Goal: Task Accomplishment & Management: Complete application form

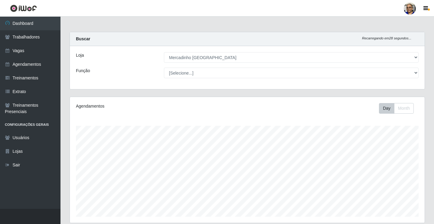
select select "345"
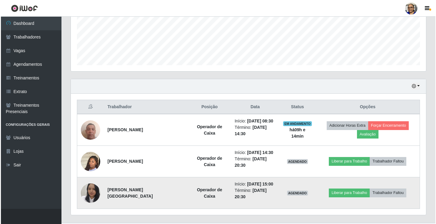
scroll to position [126, 355]
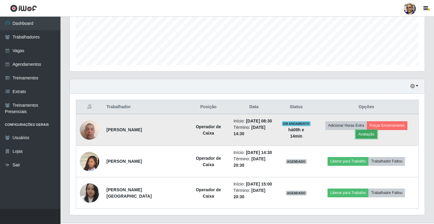
click at [378, 130] on button "Avaliação" at bounding box center [366, 134] width 21 height 8
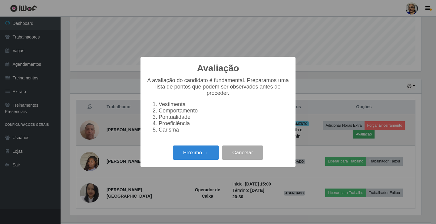
scroll to position [126, 351]
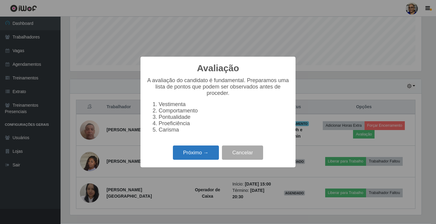
click at [206, 155] on button "Próximo →" at bounding box center [196, 152] width 46 height 14
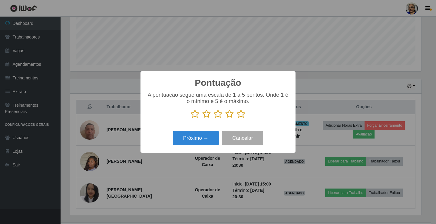
scroll to position [302628, 302402]
click at [242, 117] on icon at bounding box center [241, 113] width 8 height 9
click at [237, 118] on input "radio" at bounding box center [237, 118] width 0 height 0
click at [204, 142] on button "Próximo →" at bounding box center [196, 138] width 46 height 14
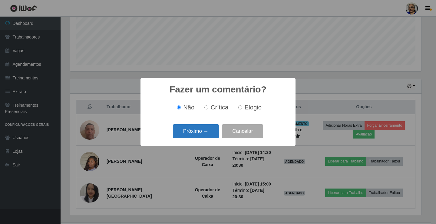
click at [202, 133] on button "Próximo →" at bounding box center [196, 131] width 46 height 14
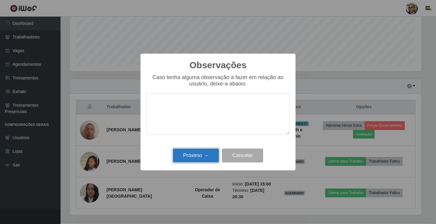
click at [202, 155] on button "Próximo →" at bounding box center [196, 155] width 46 height 14
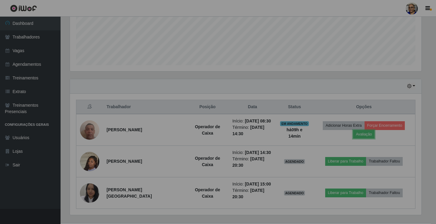
scroll to position [126, 355]
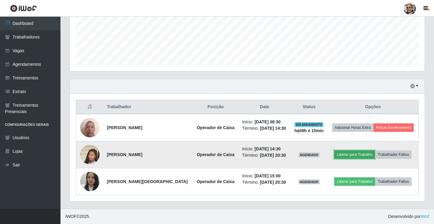
click at [356, 153] on button "Liberar para Trabalho" at bounding box center [355, 154] width 41 height 8
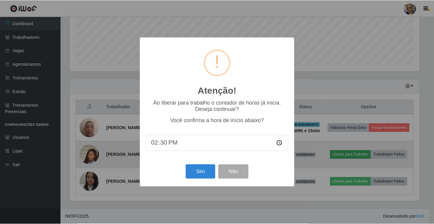
scroll to position [126, 351]
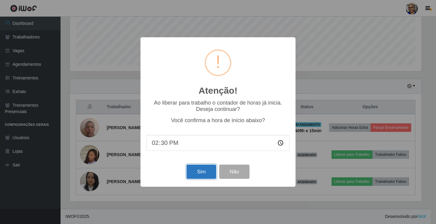
click at [199, 174] on button "Sim" at bounding box center [200, 171] width 29 height 14
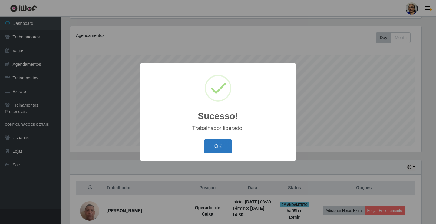
click at [221, 146] on button "OK" at bounding box center [218, 146] width 28 height 14
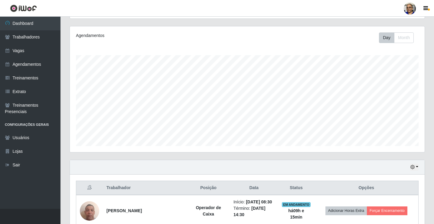
scroll to position [151, 0]
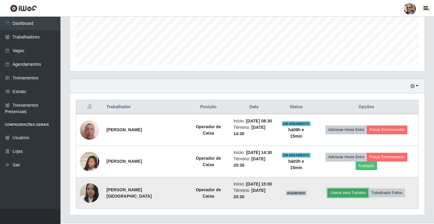
click at [343, 188] on button "Liberar para Trabalho" at bounding box center [348, 192] width 41 height 8
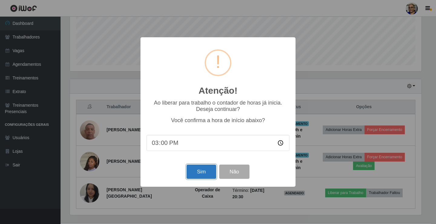
click at [202, 173] on button "Sim" at bounding box center [200, 171] width 29 height 14
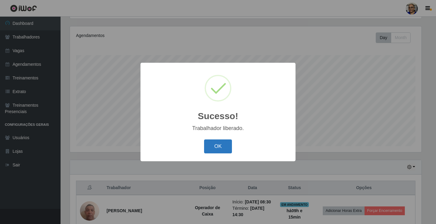
click at [226, 145] on button "OK" at bounding box center [218, 146] width 28 height 14
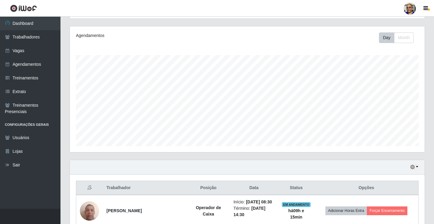
scroll to position [151, 0]
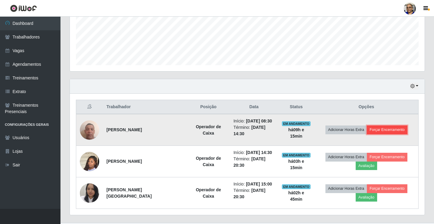
click at [391, 129] on button "Forçar Encerramento" at bounding box center [387, 129] width 41 height 8
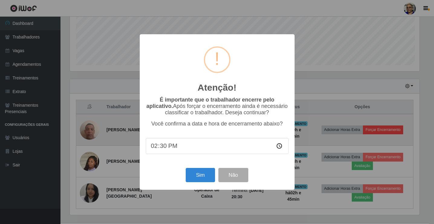
scroll to position [0, 0]
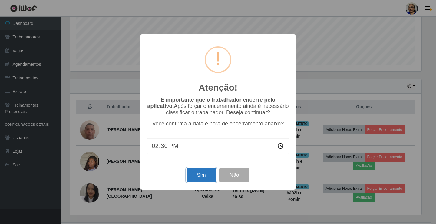
click at [197, 178] on button "Sim" at bounding box center [200, 175] width 29 height 14
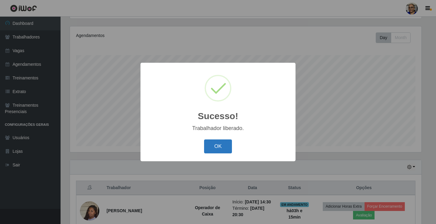
click at [221, 145] on button "OK" at bounding box center [218, 146] width 28 height 14
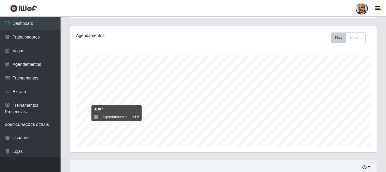
scroll to position [302628, 302447]
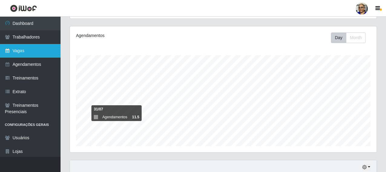
click at [32, 51] on link "Vagas" at bounding box center [30, 51] width 61 height 14
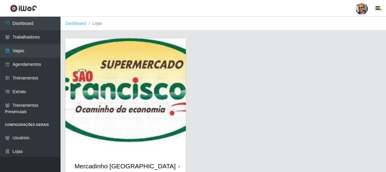
click at [140, 87] on img at bounding box center [125, 97] width 120 height 118
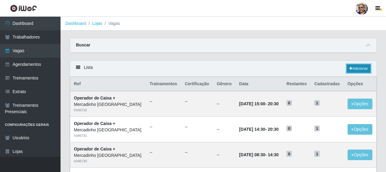
click at [355, 69] on link "Adicionar" at bounding box center [359, 68] width 24 height 8
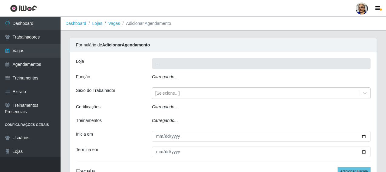
type input "Mercadinho [GEOGRAPHIC_DATA]"
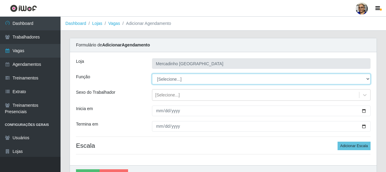
click at [178, 78] on select "[Selecione...] ASG ASG + ASG ++ Balconista de Açougue Balconista de Açougue + O…" at bounding box center [261, 79] width 219 height 11
select select "22"
click at [152, 74] on select "[Selecione...] ASG ASG + ASG ++ Balconista de Açougue Balconista de Açougue + O…" at bounding box center [261, 79] width 219 height 11
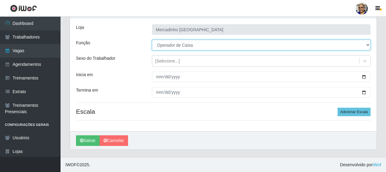
scroll to position [34, 0]
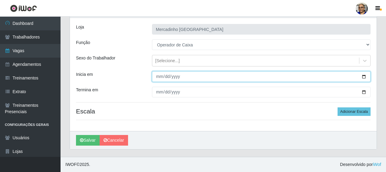
click at [365, 77] on input "Inicia em" at bounding box center [261, 76] width 219 height 11
type input "[DATE]"
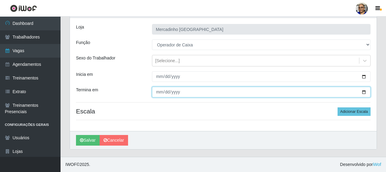
drag, startPoint x: 364, startPoint y: 92, endPoint x: 350, endPoint y: 95, distance: 14.1
click at [363, 92] on input "Termina em" at bounding box center [261, 92] width 219 height 11
type input "[DATE]"
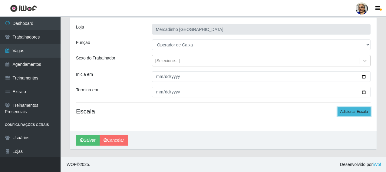
click at [354, 111] on button "Adicionar Escala" at bounding box center [354, 111] width 33 height 8
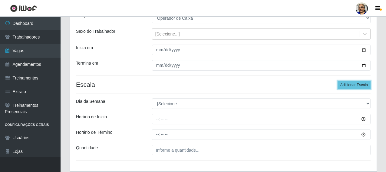
scroll to position [101, 0]
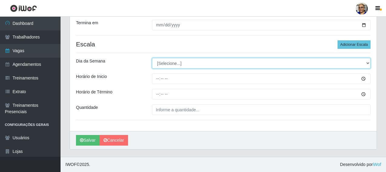
click at [172, 64] on select "[Selecione...] Segunda Terça Quarta Quinta Sexta Sábado Domingo" at bounding box center [261, 63] width 219 height 11
select select "1"
click at [152, 58] on select "[Selecione...] Segunda Terça Quarta Quinta Sexta Sábado Domingo" at bounding box center [261, 63] width 219 height 11
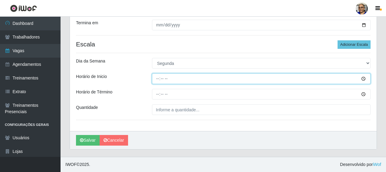
click at [158, 80] on input "Horário de Inicio" at bounding box center [261, 78] width 219 height 11
type input "09:00"
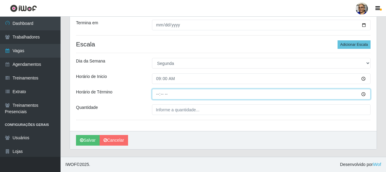
click at [157, 94] on input "Horário de Término" at bounding box center [261, 94] width 219 height 11
type input "15:00"
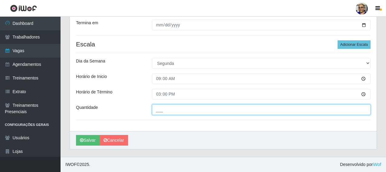
click at [207, 108] on input "___" at bounding box center [261, 109] width 219 height 11
type input "1__"
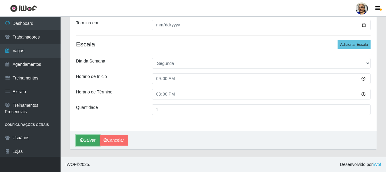
click at [95, 140] on button "Salvar" at bounding box center [88, 140] width 24 height 11
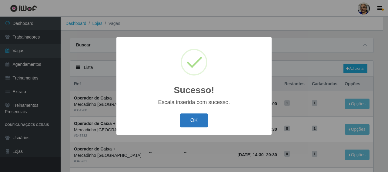
click at [196, 121] on button "OK" at bounding box center [194, 120] width 28 height 14
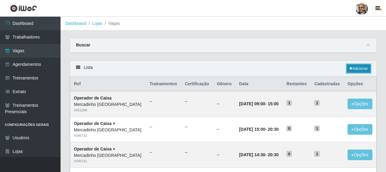
click at [359, 69] on link "Adicionar" at bounding box center [359, 68] width 24 height 8
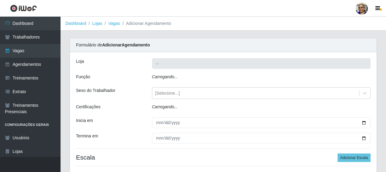
type input "Mercadinho [GEOGRAPHIC_DATA]"
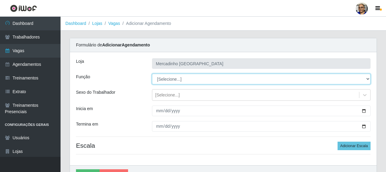
click at [178, 80] on select "[Selecione...] ASG ASG + ASG ++ Balconista de Açougue Balconista de Açougue + O…" at bounding box center [261, 79] width 219 height 11
select select "22"
click at [152, 74] on select "[Selecione...] ASG ASG + ASG ++ Balconista de Açougue Balconista de Açougue + O…" at bounding box center [261, 79] width 219 height 11
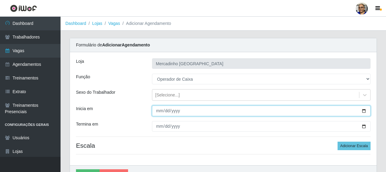
click at [364, 111] on input "Inicia em" at bounding box center [261, 110] width 219 height 11
type input "[DATE]"
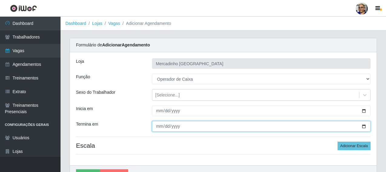
click at [363, 127] on input "Termina em" at bounding box center [261, 126] width 219 height 11
type input "[DATE]"
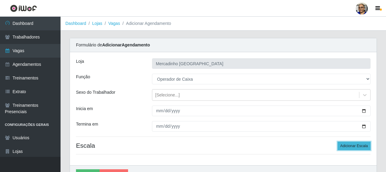
click at [351, 146] on button "Adicionar Escala" at bounding box center [354, 145] width 33 height 8
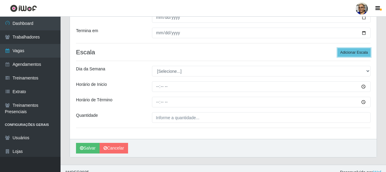
scroll to position [101, 0]
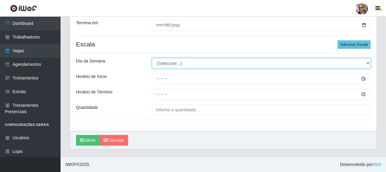
click at [168, 63] on select "[Selecione...] Segunda Terça Quarta Quinta Sexta Sábado Domingo" at bounding box center [261, 63] width 219 height 11
select select "1"
click at [152, 58] on select "[Selecione...] Segunda Terça Quarta Quinta Sexta Sábado Domingo" at bounding box center [261, 63] width 219 height 11
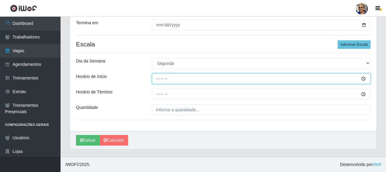
click at [159, 79] on input "Horário de Inicio" at bounding box center [261, 78] width 219 height 11
type input "14:30"
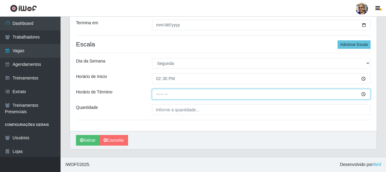
click at [158, 94] on input "Horário de Término" at bounding box center [261, 94] width 219 height 11
type input "20:30"
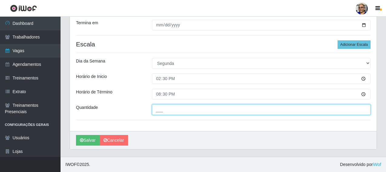
click at [200, 110] on input "___" at bounding box center [261, 109] width 219 height 11
type input "1__"
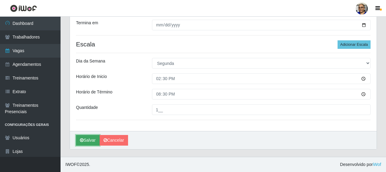
click at [93, 140] on button "Salvar" at bounding box center [88, 140] width 24 height 11
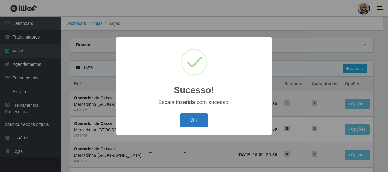
click at [192, 120] on button "OK" at bounding box center [194, 120] width 28 height 14
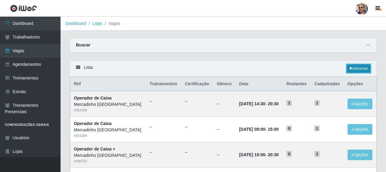
click at [364, 69] on link "Adicionar" at bounding box center [359, 68] width 24 height 8
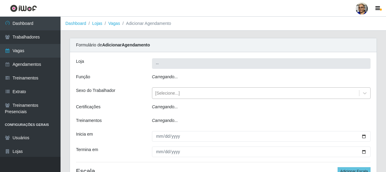
type input "Mercadinho [GEOGRAPHIC_DATA]"
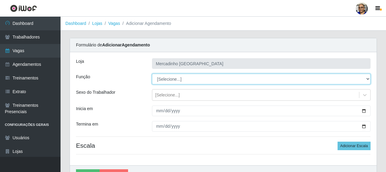
click at [172, 80] on select "[Selecione...] ASG ASG + ASG ++ Balconista de Açougue Balconista de Açougue + O…" at bounding box center [261, 79] width 219 height 11
select select "22"
click at [152, 74] on select "[Selecione...] ASG ASG + ASG ++ Balconista de Açougue Balconista de Açougue + O…" at bounding box center [261, 79] width 219 height 11
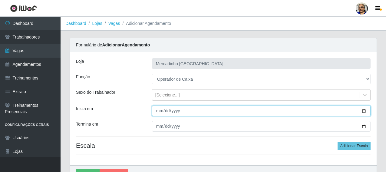
click at [364, 111] on input "Inicia em" at bounding box center [261, 110] width 219 height 11
type input "[DATE]"
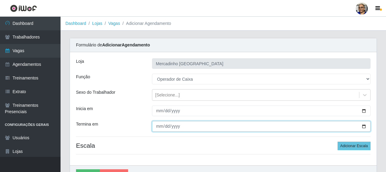
click at [363, 127] on input "Termina em" at bounding box center [261, 126] width 219 height 11
type input "[DATE]"
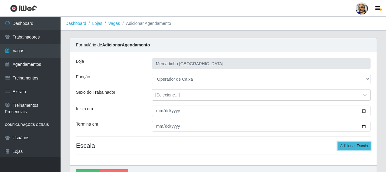
click at [348, 146] on button "Adicionar Escala" at bounding box center [354, 145] width 33 height 8
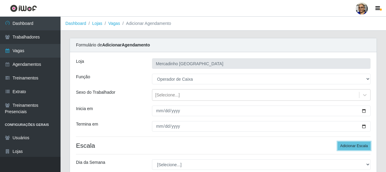
scroll to position [101, 0]
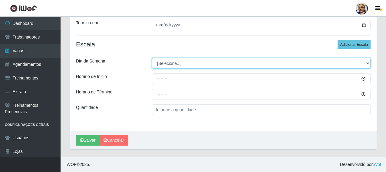
click at [167, 63] on select "[Selecione...] Segunda Terça Quarta Quinta Sexta Sábado Domingo" at bounding box center [261, 63] width 219 height 11
select select "1"
click at [152, 58] on select "[Selecione...] Segunda Terça Quarta Quinta Sexta Sábado Domingo" at bounding box center [261, 63] width 219 height 11
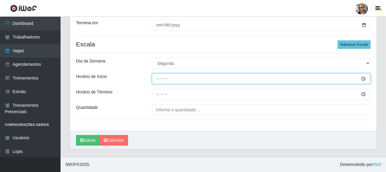
click at [158, 79] on input "Horário de Inicio" at bounding box center [261, 78] width 219 height 11
type input "15:00"
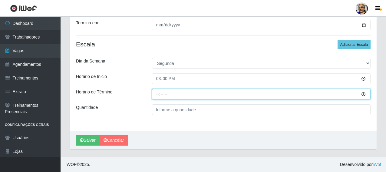
click at [157, 93] on input "Horário de Término" at bounding box center [261, 94] width 219 height 11
type input "20:30"
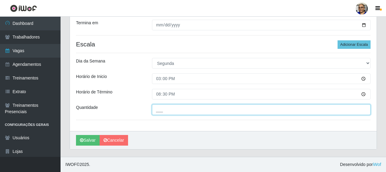
click at [199, 110] on input "___" at bounding box center [261, 109] width 219 height 11
type input "1__"
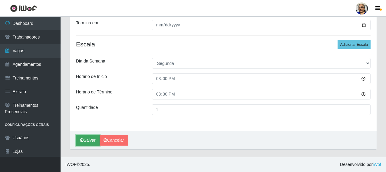
click at [93, 139] on button "Salvar" at bounding box center [88, 140] width 24 height 11
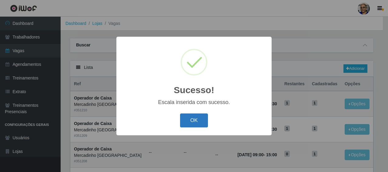
click at [188, 119] on button "OK" at bounding box center [194, 120] width 28 height 14
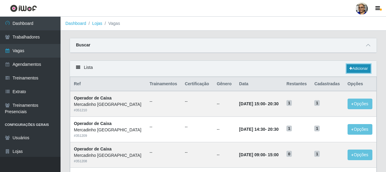
click at [362, 67] on link "Adicionar" at bounding box center [359, 68] width 24 height 8
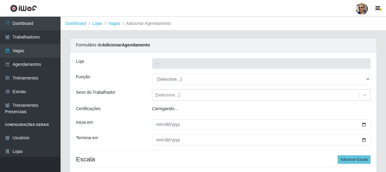
type input "Mercadinho [GEOGRAPHIC_DATA]"
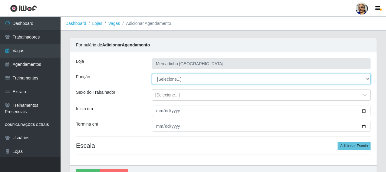
click at [172, 81] on select "[Selecione...] ASG ASG + ASG ++ Balconista de Açougue Balconista de Açougue + O…" at bounding box center [261, 79] width 219 height 11
select select "22"
click at [152, 74] on select "[Selecione...] ASG ASG + ASG ++ Balconista de Açougue Balconista de Açougue + O…" at bounding box center [261, 79] width 219 height 11
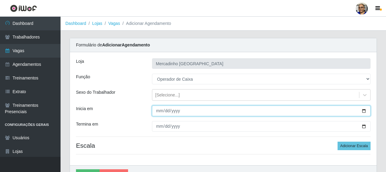
click at [364, 111] on input "Inicia em" at bounding box center [261, 110] width 219 height 11
type input "[DATE]"
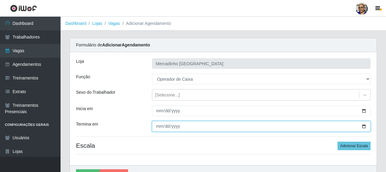
click at [365, 127] on input "Termina em" at bounding box center [261, 126] width 219 height 11
type input "[DATE]"
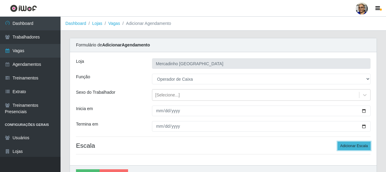
click at [349, 146] on button "Adicionar Escala" at bounding box center [354, 145] width 33 height 8
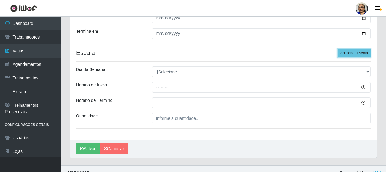
scroll to position [101, 0]
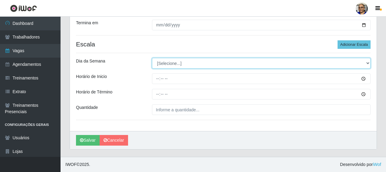
click at [166, 64] on select "[Selecione...] Segunda Terça Quarta Quinta Sexta Sábado Domingo" at bounding box center [261, 63] width 219 height 11
select select "2"
click at [152, 58] on select "[Selecione...] Segunda Terça Quarta Quinta Sexta Sábado Domingo" at bounding box center [261, 63] width 219 height 11
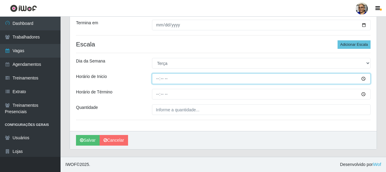
click at [157, 80] on input "Horário de Inicio" at bounding box center [261, 78] width 219 height 11
type input "09:00"
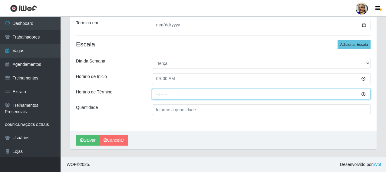
click at [158, 94] on input "Horário de Término" at bounding box center [261, 94] width 219 height 11
type input "15:00"
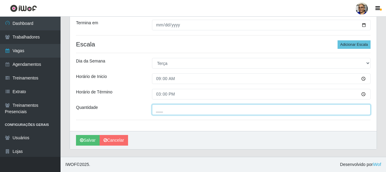
click at [199, 111] on input "___" at bounding box center [261, 109] width 219 height 11
type input "1__"
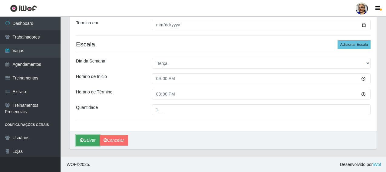
click at [90, 138] on button "Salvar" at bounding box center [88, 140] width 24 height 11
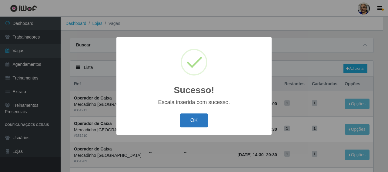
click at [194, 119] on button "OK" at bounding box center [194, 120] width 28 height 14
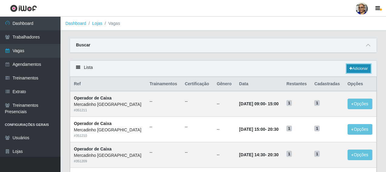
click at [363, 68] on link "Adicionar" at bounding box center [359, 68] width 24 height 8
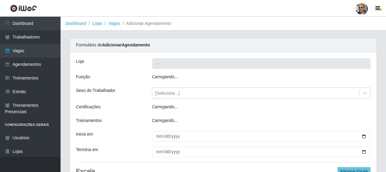
type input "Mercadinho [GEOGRAPHIC_DATA]"
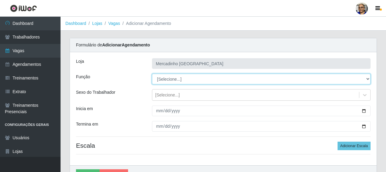
click at [178, 79] on select "[Selecione...] ASG ASG + ASG ++ Balconista de Açougue Balconista de Açougue + O…" at bounding box center [261, 79] width 219 height 11
select select "22"
click at [152, 74] on select "[Selecione...] ASG ASG + ASG ++ Balconista de Açougue Balconista de Açougue + O…" at bounding box center [261, 79] width 219 height 11
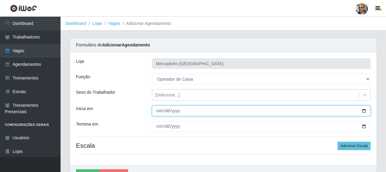
click at [364, 110] on input "Inicia em" at bounding box center [261, 110] width 219 height 11
type input "[DATE]"
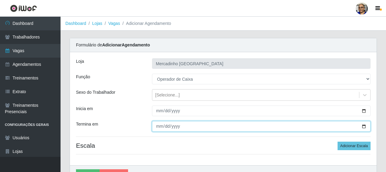
click at [365, 126] on input "Termina em" at bounding box center [261, 126] width 219 height 11
type input "[DATE]"
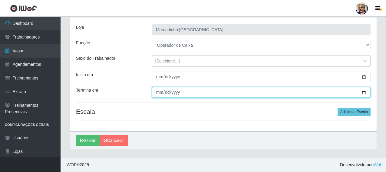
scroll to position [34, 0]
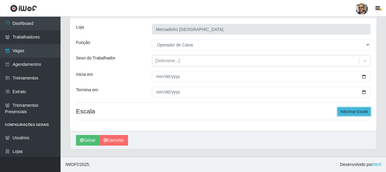
click at [353, 111] on button "Adicionar Escala" at bounding box center [354, 111] width 33 height 8
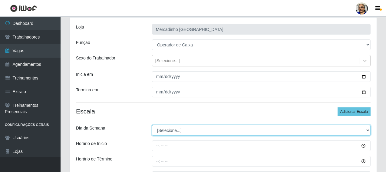
click at [170, 129] on select "[Selecione...] Segunda Terça Quarta Quinta Sexta Sábado Domingo" at bounding box center [261, 130] width 219 height 11
select select "2"
click at [152, 125] on select "[Selecione...] Segunda Terça Quarta Quinta Sexta Sábado Domingo" at bounding box center [261, 130] width 219 height 11
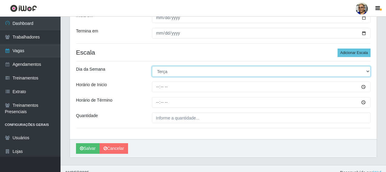
scroll to position [101, 0]
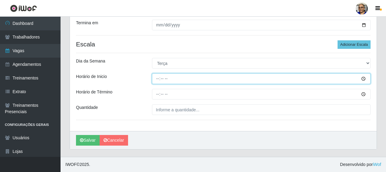
click at [158, 78] on input "Horário de Inicio" at bounding box center [261, 78] width 219 height 11
type input "14:30"
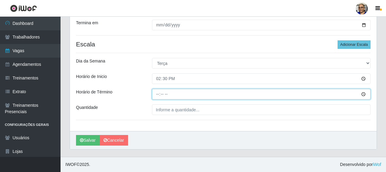
click at [157, 94] on input "Horário de Término" at bounding box center [261, 94] width 219 height 11
type input "20:30"
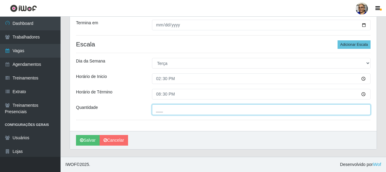
click at [204, 108] on input "___" at bounding box center [261, 109] width 219 height 11
type input "1__"
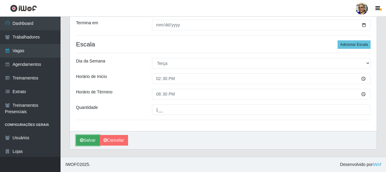
click at [89, 139] on button "Salvar" at bounding box center [88, 140] width 24 height 11
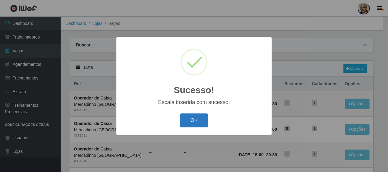
click at [199, 119] on button "OK" at bounding box center [194, 120] width 28 height 14
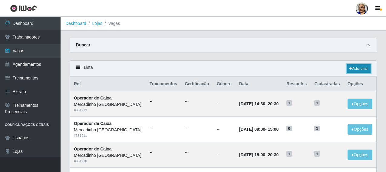
click at [364, 69] on link "Adicionar" at bounding box center [359, 68] width 24 height 8
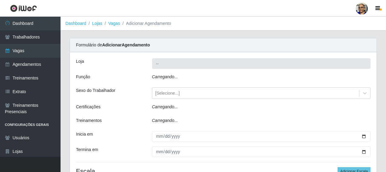
type input "Mercadinho [GEOGRAPHIC_DATA]"
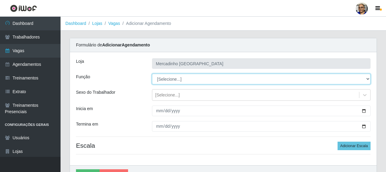
click at [175, 78] on select "[Selecione...] ASG ASG + ASG ++ Balconista de Açougue Balconista de Açougue + O…" at bounding box center [261, 79] width 219 height 11
select select "22"
click at [152, 74] on select "[Selecione...] ASG ASG + ASG ++ Balconista de Açougue Balconista de Açougue + O…" at bounding box center [261, 79] width 219 height 11
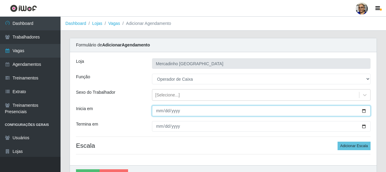
drag, startPoint x: 365, startPoint y: 110, endPoint x: 322, endPoint y: 111, distance: 43.3
click at [362, 111] on input "Inicia em" at bounding box center [261, 110] width 219 height 11
type input "[DATE]"
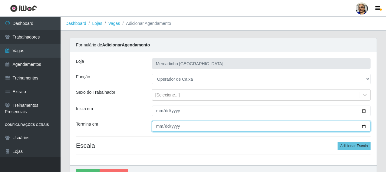
click at [363, 127] on input "Termina em" at bounding box center [261, 126] width 219 height 11
type input "[DATE]"
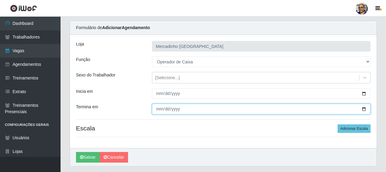
scroll to position [34, 0]
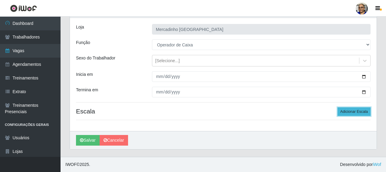
click at [351, 110] on button "Adicionar Escala" at bounding box center [354, 111] width 33 height 8
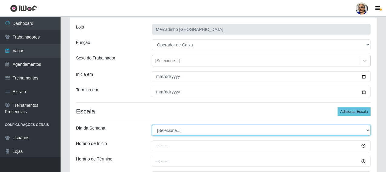
click at [169, 128] on select "[Selecione...] Segunda Terça Quarta Quinta Sexta Sábado Domingo" at bounding box center [261, 130] width 219 height 11
select select "2"
click at [152, 125] on select "[Selecione...] Segunda Terça Quarta Quinta Sexta Sábado Domingo" at bounding box center [261, 130] width 219 height 11
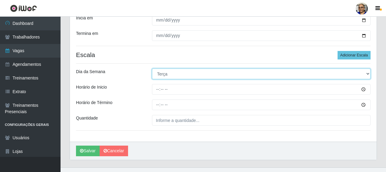
scroll to position [95, 0]
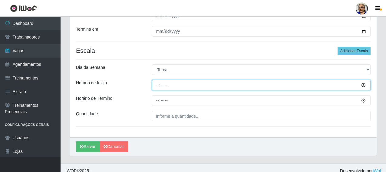
click at [158, 86] on input "Horário de Inicio" at bounding box center [261, 85] width 219 height 11
type input "15:00"
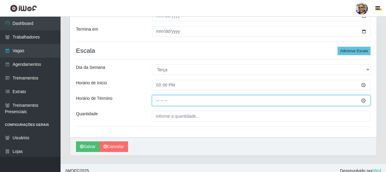
click at [158, 100] on input "Horário de Término" at bounding box center [261, 100] width 219 height 11
type input "20:30"
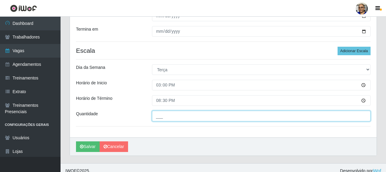
click at [200, 117] on input "___" at bounding box center [261, 116] width 219 height 11
type input "1__"
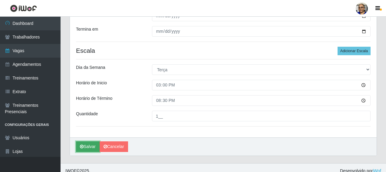
click at [94, 146] on button "Salvar" at bounding box center [88, 146] width 24 height 11
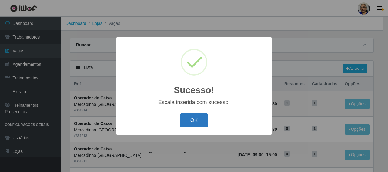
click at [198, 120] on button "OK" at bounding box center [194, 120] width 28 height 14
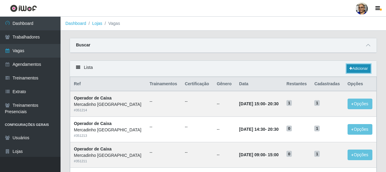
click at [362, 67] on link "Adicionar" at bounding box center [359, 68] width 24 height 8
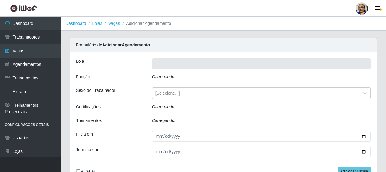
type input "Mercadinho [GEOGRAPHIC_DATA]"
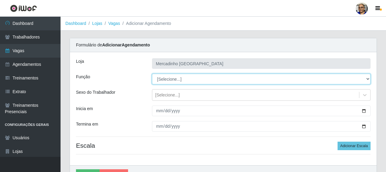
click at [171, 80] on select "[Selecione...] ASG ASG + ASG ++ Balconista de Açougue Balconista de Açougue + O…" at bounding box center [261, 79] width 219 height 11
select select "22"
click at [152, 74] on select "[Selecione...] ASG ASG + ASG ++ Balconista de Açougue Balconista de Açougue + O…" at bounding box center [261, 79] width 219 height 11
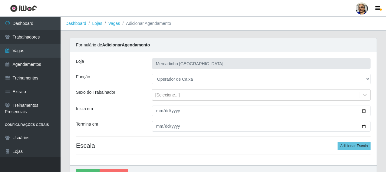
click at [165, 137] on div "[PERSON_NAME] [GEOGRAPHIC_DATA] Função [Selecione...] ASG ASG + ASG ++ Balconis…" at bounding box center [223, 108] width 307 height 113
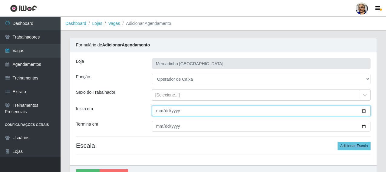
click at [363, 110] on input "Inicia em" at bounding box center [261, 110] width 219 height 11
type input "[DATE]"
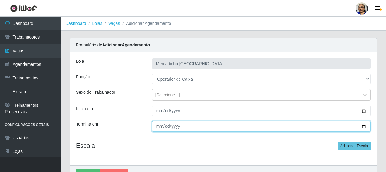
click at [364, 125] on input "Termina em" at bounding box center [261, 126] width 219 height 11
type input "[DATE]"
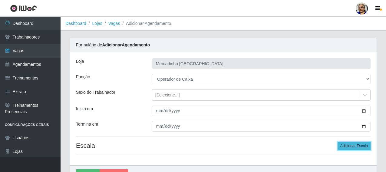
click at [354, 146] on button "Adicionar Escala" at bounding box center [354, 145] width 33 height 8
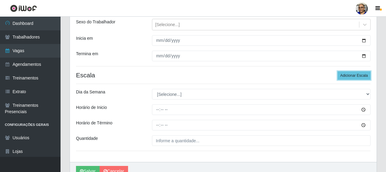
scroll to position [91, 0]
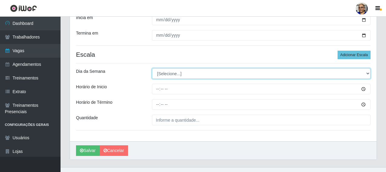
click at [165, 74] on select "[Selecione...] Segunda Terça Quarta Quinta Sexta Sábado Domingo" at bounding box center [261, 73] width 219 height 11
select select "3"
click at [152, 68] on select "[Selecione...] Segunda Terça Quarta Quinta Sexta Sábado Domingo" at bounding box center [261, 73] width 219 height 11
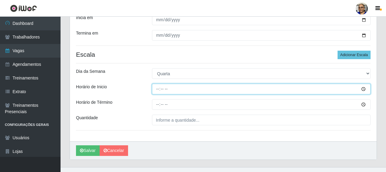
click at [158, 88] on input "Horário de Inicio" at bounding box center [261, 89] width 219 height 11
type input "09:00"
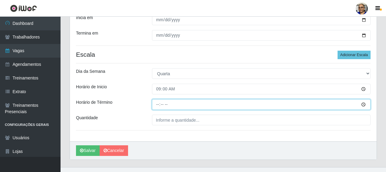
click at [159, 105] on input "Horário de Término" at bounding box center [261, 104] width 219 height 11
type input "15:00"
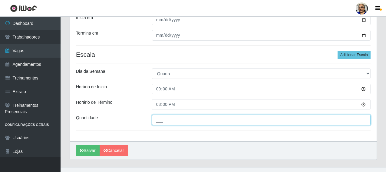
click at [203, 121] on input "___" at bounding box center [261, 119] width 219 height 11
type input "1__"
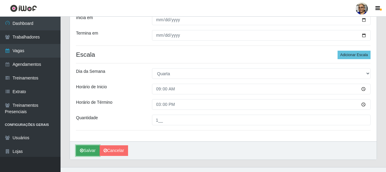
click at [96, 149] on button "Salvar" at bounding box center [88, 150] width 24 height 11
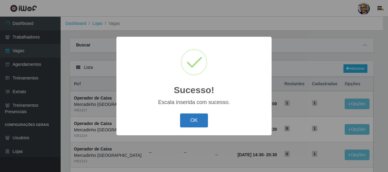
click at [196, 121] on button "OK" at bounding box center [194, 120] width 28 height 14
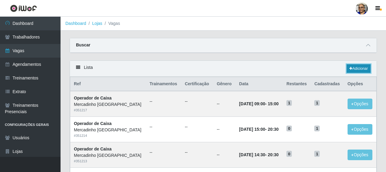
click at [359, 68] on link "Adicionar" at bounding box center [359, 68] width 24 height 8
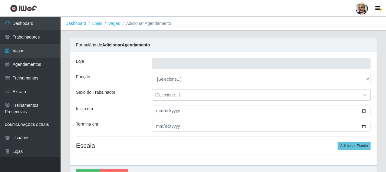
type input "Mercadinho [GEOGRAPHIC_DATA]"
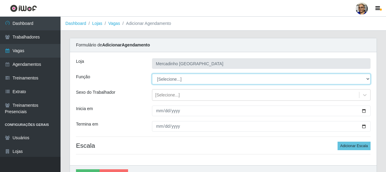
click at [164, 79] on select "[Selecione...] ASG ASG + ASG ++ Balconista de Açougue Balconista de Açougue + O…" at bounding box center [261, 79] width 219 height 11
select select "22"
click at [152, 74] on select "[Selecione...] ASG ASG + ASG ++ Balconista de Açougue Balconista de Açougue + O…" at bounding box center [261, 79] width 219 height 11
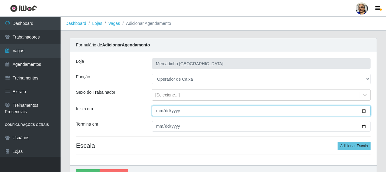
click at [365, 111] on input "Inicia em" at bounding box center [261, 110] width 219 height 11
type input "[DATE]"
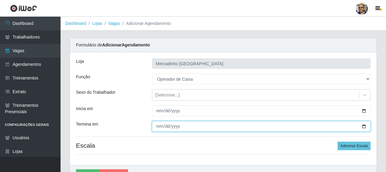
click at [363, 127] on input "Termina em" at bounding box center [261, 126] width 219 height 11
type input "[DATE]"
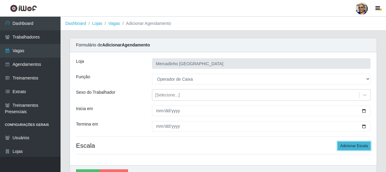
click at [360, 146] on button "Adicionar Escala" at bounding box center [354, 145] width 33 height 8
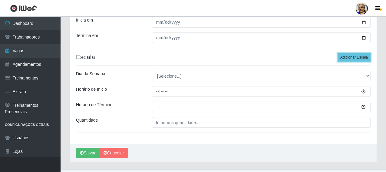
scroll to position [91, 0]
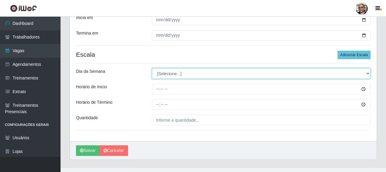
click at [172, 74] on select "[Selecione...] Segunda Terça Quarta Quinta Sexta Sábado Domingo" at bounding box center [261, 73] width 219 height 11
select select "3"
click at [152, 68] on select "[Selecione...] Segunda Terça Quarta Quinta Sexta Sábado Domingo" at bounding box center [261, 73] width 219 height 11
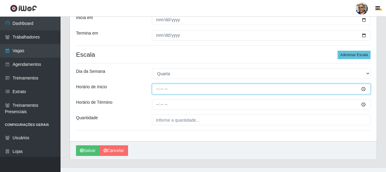
click at [156, 89] on input "Horário de Inicio" at bounding box center [261, 89] width 219 height 11
type input "14:30"
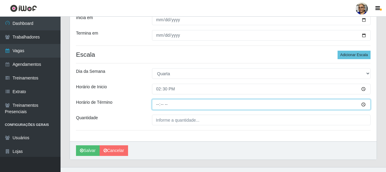
click at [157, 106] on input "Horário de Término" at bounding box center [261, 104] width 219 height 11
type input "20:30"
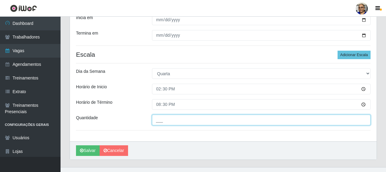
click at [269, 118] on input "___" at bounding box center [261, 119] width 219 height 11
type input "1__"
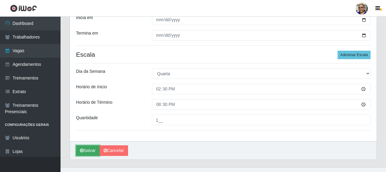
click at [89, 150] on button "Salvar" at bounding box center [88, 150] width 24 height 11
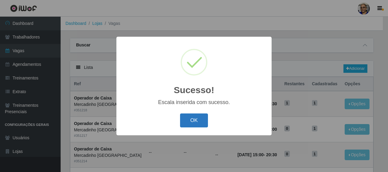
click at [187, 122] on button "OK" at bounding box center [194, 120] width 28 height 14
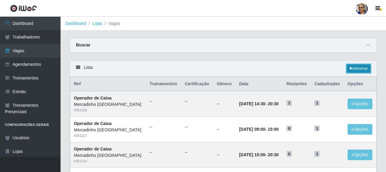
click at [358, 68] on link "Adicionar" at bounding box center [359, 68] width 24 height 8
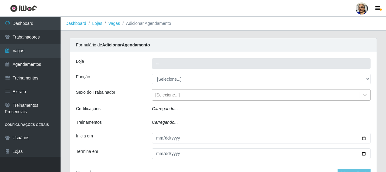
type input "Mercadinho [GEOGRAPHIC_DATA]"
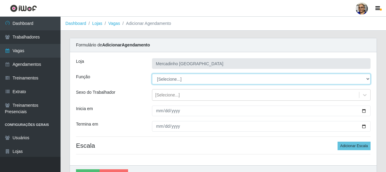
click at [177, 77] on select "[Selecione...] ASG ASG + ASG ++ Balconista de Açougue Balconista de Açougue + O…" at bounding box center [261, 79] width 219 height 11
click at [186, 78] on select "[Selecione...] ASG ASG + ASG ++ Balconista de Açougue Balconista de Açougue + O…" at bounding box center [261, 79] width 219 height 11
select select "22"
click at [152, 74] on select "[Selecione...] ASG ASG + ASG ++ Balconista de Açougue Balconista de Açougue + O…" at bounding box center [261, 79] width 219 height 11
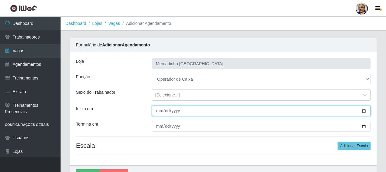
click at [363, 111] on input "Inicia em" at bounding box center [261, 110] width 219 height 11
type input "[DATE]"
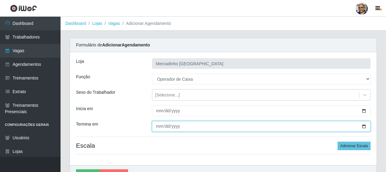
click at [363, 124] on input "Termina em" at bounding box center [261, 126] width 219 height 11
type input "[DATE]"
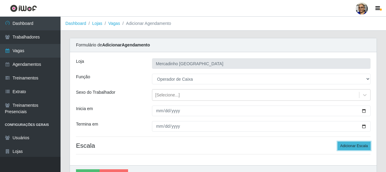
click at [354, 145] on button "Adicionar Escala" at bounding box center [354, 145] width 33 height 8
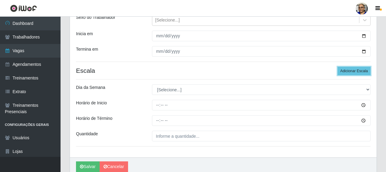
scroll to position [91, 0]
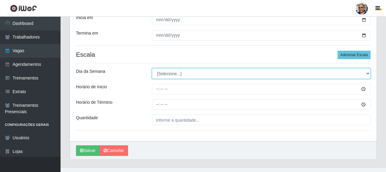
click at [161, 74] on select "[Selecione...] Segunda Terça Quarta Quinta Sexta Sábado Domingo" at bounding box center [261, 73] width 219 height 11
select select "3"
click at [152, 68] on select "[Selecione...] Segunda Terça Quarta Quinta Sexta Sábado Domingo" at bounding box center [261, 73] width 219 height 11
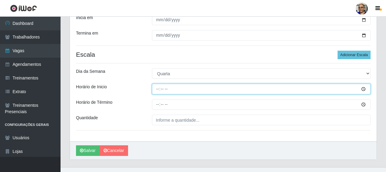
click at [158, 88] on input "Horário de Inicio" at bounding box center [261, 89] width 219 height 11
type input "15:00"
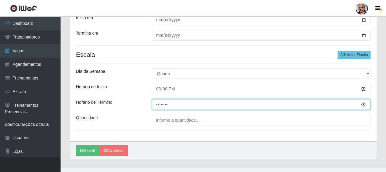
click at [156, 105] on input "Horário de Término" at bounding box center [261, 104] width 219 height 11
type input "20:30"
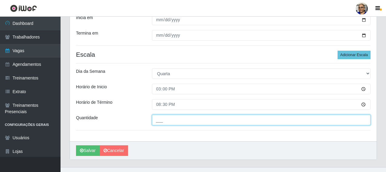
click at [203, 119] on input "___" at bounding box center [261, 119] width 219 height 11
type input "1__"
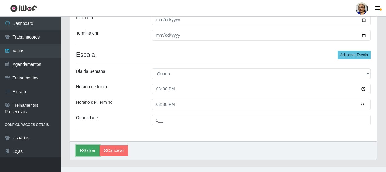
click at [92, 151] on button "Salvar" at bounding box center [88, 150] width 24 height 11
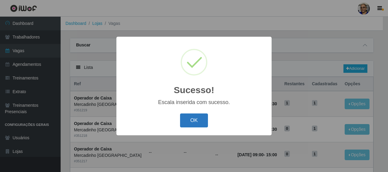
click at [200, 121] on button "OK" at bounding box center [194, 120] width 28 height 14
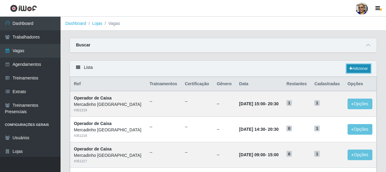
click at [357, 69] on link "Adicionar" at bounding box center [359, 68] width 24 height 8
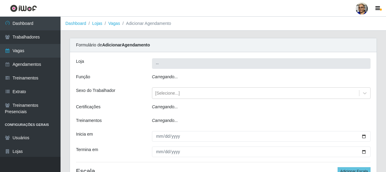
type input "Mercadinho [GEOGRAPHIC_DATA]"
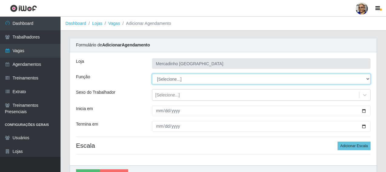
click at [173, 79] on select "[Selecione...] ASG ASG + ASG ++ Balconista de Açougue Balconista de Açougue + O…" at bounding box center [261, 79] width 219 height 11
select select "22"
click at [152, 74] on select "[Selecione...] ASG ASG + ASG ++ Balconista de Açougue Balconista de Açougue + O…" at bounding box center [261, 79] width 219 height 11
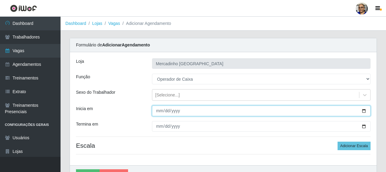
click at [363, 109] on input "Inicia em" at bounding box center [261, 110] width 219 height 11
type input "[DATE]"
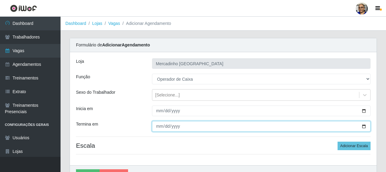
click at [363, 125] on input "Termina em" at bounding box center [261, 126] width 219 height 11
type input "[DATE]"
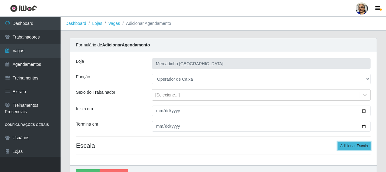
click at [358, 144] on button "Adicionar Escala" at bounding box center [354, 145] width 33 height 8
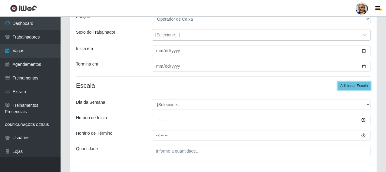
scroll to position [61, 0]
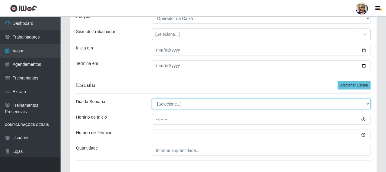
click at [176, 104] on select "[Selecione...] Segunda Terça Quarta Quinta Sexta Sábado Domingo" at bounding box center [261, 103] width 219 height 11
click at [173, 104] on select "[Selecione...] Segunda Terça Quarta Quinta Sexta Sábado Domingo" at bounding box center [261, 103] width 219 height 11
select select "4"
click at [152, 98] on select "[Selecione...] Segunda Terça Quarta Quinta Sexta Sábado Domingo" at bounding box center [261, 103] width 219 height 11
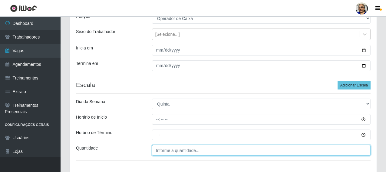
type input "___"
click at [167, 146] on input "___" at bounding box center [261, 150] width 219 height 11
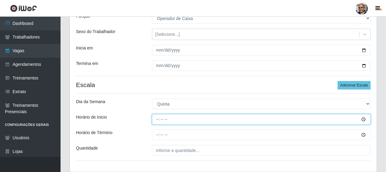
click at [158, 119] on input "Horário de Inicio" at bounding box center [261, 119] width 219 height 11
type input "09:00"
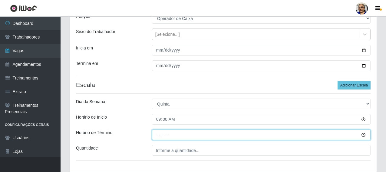
drag, startPoint x: 158, startPoint y: 135, endPoint x: 165, endPoint y: 133, distance: 7.5
click at [159, 135] on input "Horário de Término" at bounding box center [261, 134] width 219 height 11
type input "15:00"
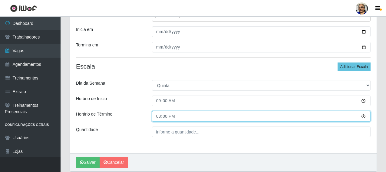
scroll to position [101, 0]
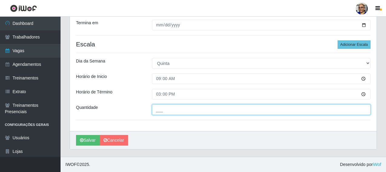
click at [212, 111] on input "___" at bounding box center [261, 109] width 219 height 11
type input "1__"
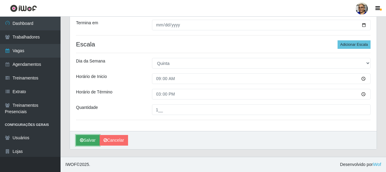
click at [92, 139] on button "Salvar" at bounding box center [88, 140] width 24 height 11
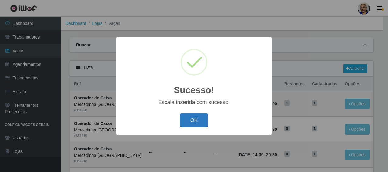
click at [201, 118] on button "OK" at bounding box center [194, 120] width 28 height 14
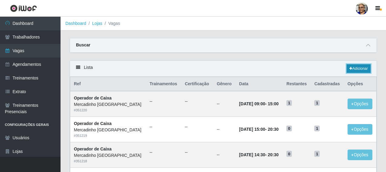
click at [361, 69] on link "Adicionar" at bounding box center [359, 68] width 24 height 8
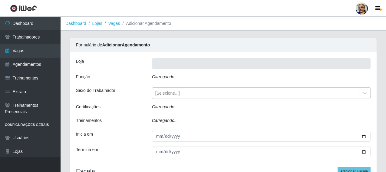
type input "Mercadinho [GEOGRAPHIC_DATA]"
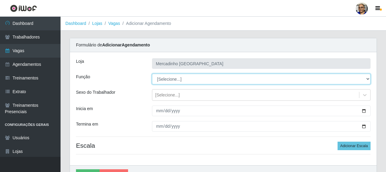
click at [167, 78] on select "[Selecione...] ASG ASG + ASG ++ Balconista de Açougue Balconista de Açougue + O…" at bounding box center [261, 79] width 219 height 11
select select "22"
click at [152, 74] on select "[Selecione...] ASG ASG + ASG ++ Balconista de Açougue Balconista de Açougue + O…" at bounding box center [261, 79] width 219 height 11
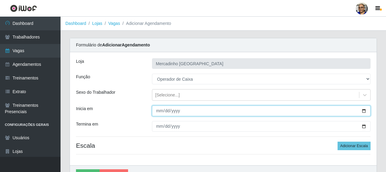
click at [363, 111] on input "Inicia em" at bounding box center [261, 110] width 219 height 11
type input "[DATE]"
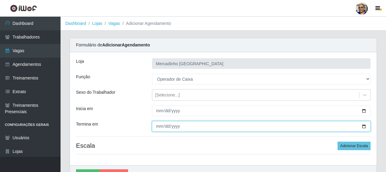
click at [364, 127] on input "Termina em" at bounding box center [261, 126] width 219 height 11
type input "[DATE]"
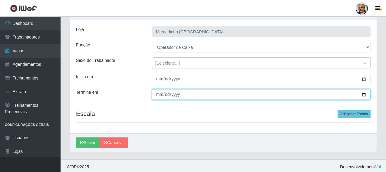
scroll to position [34, 0]
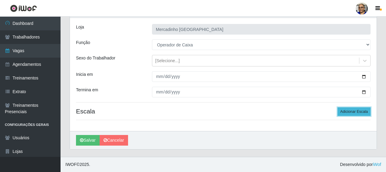
click at [352, 112] on button "Adicionar Escala" at bounding box center [354, 111] width 33 height 8
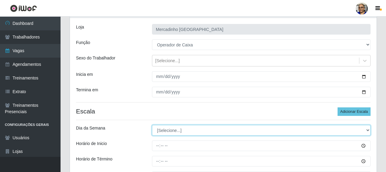
click at [172, 129] on select "[Selecione...] Segunda Terça Quarta Quinta Sexta Sábado Domingo" at bounding box center [261, 130] width 219 height 11
select select "4"
click at [152, 125] on select "[Selecione...] Segunda Terça Quarta Quinta Sexta Sábado Domingo" at bounding box center [261, 130] width 219 height 11
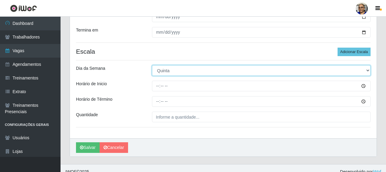
scroll to position [101, 0]
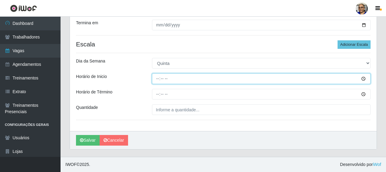
click at [158, 80] on input "Horário de Inicio" at bounding box center [261, 78] width 219 height 11
type input "14:30"
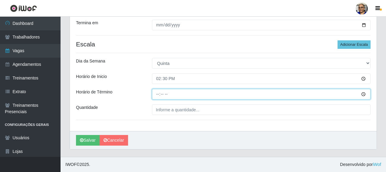
click at [157, 94] on input "Horário de Término" at bounding box center [261, 94] width 219 height 11
type input "20:30"
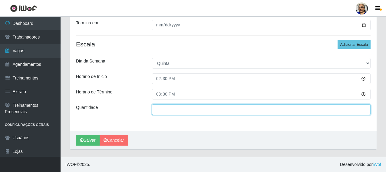
click at [203, 110] on input "___" at bounding box center [261, 109] width 219 height 11
type input "1__"
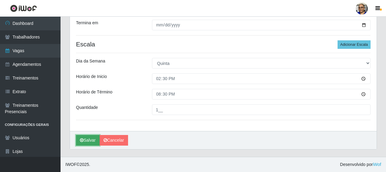
click at [91, 142] on button "Salvar" at bounding box center [88, 140] width 24 height 11
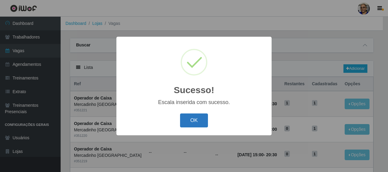
click at [190, 120] on button "OK" at bounding box center [194, 120] width 28 height 14
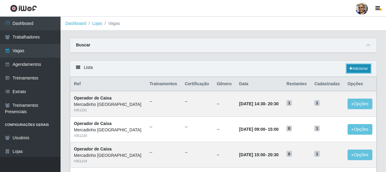
click at [358, 69] on link "Adicionar" at bounding box center [359, 68] width 24 height 8
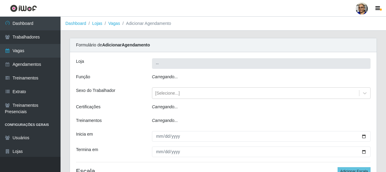
type input "Mercadinho [GEOGRAPHIC_DATA]"
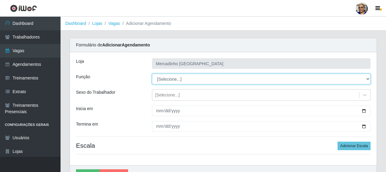
click at [167, 78] on select "[Selecione...] ASG ASG + ASG ++ Balconista de Açougue Balconista de Açougue + O…" at bounding box center [261, 79] width 219 height 11
select select "22"
click at [152, 74] on select "[Selecione...] ASG ASG + ASG ++ Balconista de Açougue Balconista de Açougue + O…" at bounding box center [261, 79] width 219 height 11
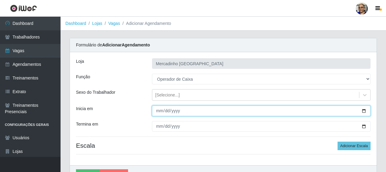
click at [363, 111] on input "Inicia em" at bounding box center [261, 110] width 219 height 11
type input "[DATE]"
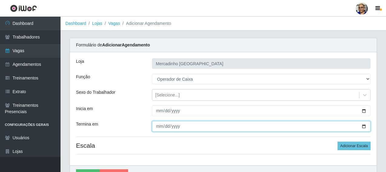
click at [364, 126] on input "Termina em" at bounding box center [261, 126] width 219 height 11
type input "[DATE]"
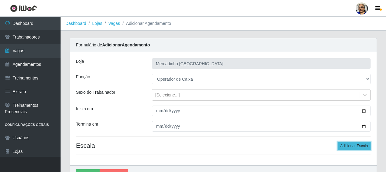
click at [352, 146] on button "Adicionar Escala" at bounding box center [354, 145] width 33 height 8
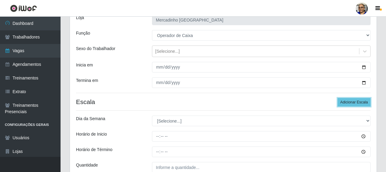
scroll to position [61, 0]
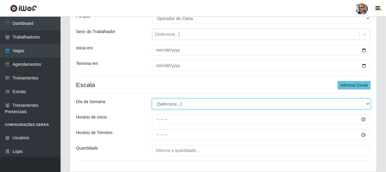
click at [177, 104] on select "[Selecione...] Segunda Terça Quarta Quinta Sexta Sábado Domingo" at bounding box center [261, 103] width 219 height 11
select select "4"
click at [152, 98] on select "[Selecione...] Segunda Terça Quarta Quinta Sexta Sábado Domingo" at bounding box center [261, 103] width 219 height 11
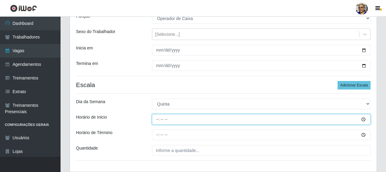
click at [157, 121] on input "Horário de Inicio" at bounding box center [261, 119] width 219 height 11
type input "15:00"
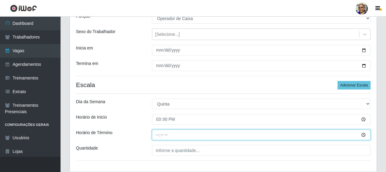
click at [158, 135] on input "Horário de Término" at bounding box center [261, 134] width 219 height 11
click at [158, 136] on input "Horário de Término" at bounding box center [261, 134] width 219 height 11
type input "20:30"
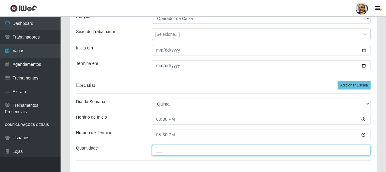
click at [208, 151] on input "___" at bounding box center [261, 150] width 219 height 11
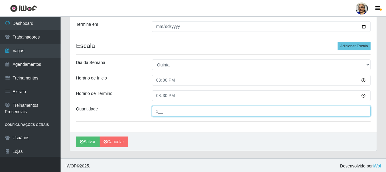
scroll to position [101, 0]
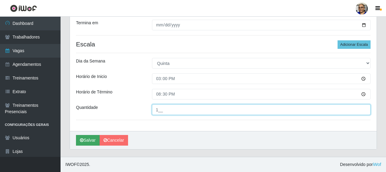
type input "1__"
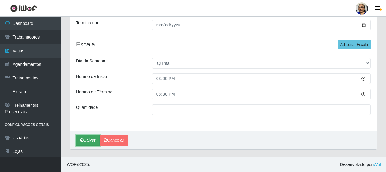
click at [89, 138] on button "Salvar" at bounding box center [88, 140] width 24 height 11
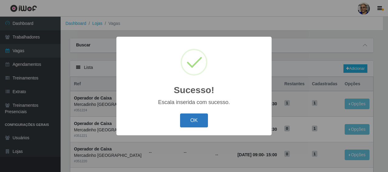
click at [195, 121] on button "OK" at bounding box center [194, 120] width 28 height 14
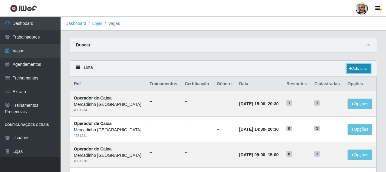
click at [355, 69] on link "Adicionar" at bounding box center [359, 68] width 24 height 8
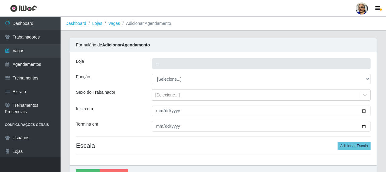
type input "Mercadinho [GEOGRAPHIC_DATA]"
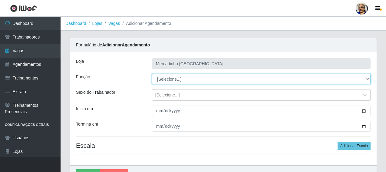
click at [165, 79] on select "[Selecione...] ASG ASG + ASG ++ Balconista de Açougue Balconista de Açougue + O…" at bounding box center [261, 79] width 219 height 11
select select "22"
click at [152, 74] on select "[Selecione...] ASG ASG + ASG ++ Balconista de Açougue Balconista de Açougue + O…" at bounding box center [261, 79] width 219 height 11
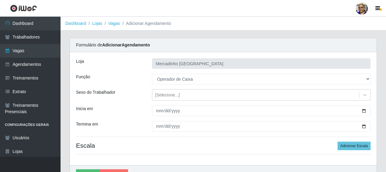
click at [188, 136] on hr at bounding box center [223, 136] width 295 height 0
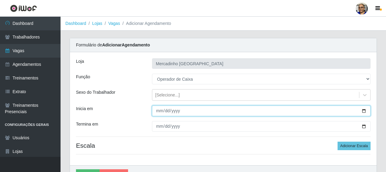
click at [363, 111] on input "Inicia em" at bounding box center [261, 110] width 219 height 11
drag, startPoint x: 363, startPoint y: 111, endPoint x: 349, endPoint y: 102, distance: 16.3
click at [363, 111] on input "Inicia em" at bounding box center [261, 110] width 219 height 11
type input "[DATE]"
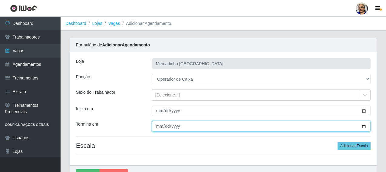
click at [363, 126] on input "Termina em" at bounding box center [261, 126] width 219 height 11
type input "[DATE]"
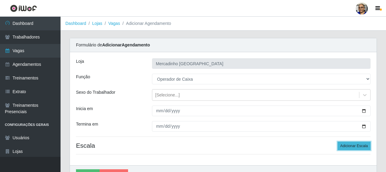
click at [351, 146] on button "Adicionar Escala" at bounding box center [354, 145] width 33 height 8
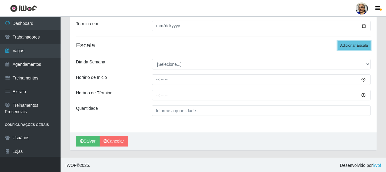
scroll to position [101, 0]
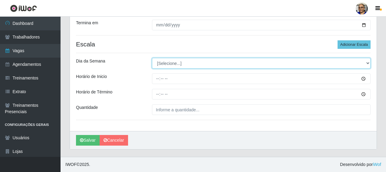
click at [167, 64] on select "[Selecione...] Segunda Terça Quarta Quinta Sexta Sábado Domingo" at bounding box center [261, 63] width 219 height 11
select select "5"
click at [152, 58] on select "[Selecione...] Segunda Terça Quarta Quinta Sexta Sábado Domingo" at bounding box center [261, 63] width 219 height 11
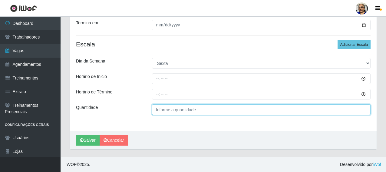
type input "___"
click at [164, 114] on input "___" at bounding box center [261, 109] width 219 height 11
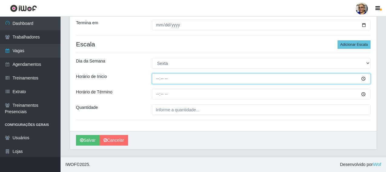
click at [251, 77] on input "Horário de Inicio" at bounding box center [261, 78] width 219 height 11
type input "08:30"
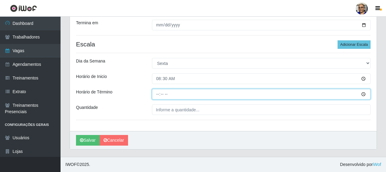
click at [158, 94] on input "Horário de Término" at bounding box center [261, 94] width 219 height 11
type input "14:30"
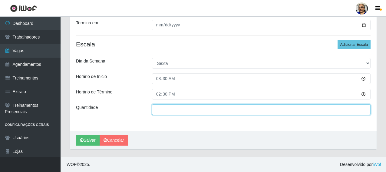
click at [206, 111] on input "___" at bounding box center [261, 109] width 219 height 11
type input "1__"
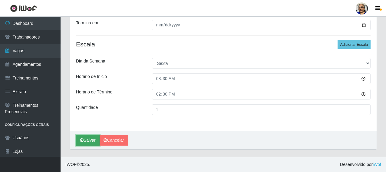
click at [95, 137] on button "Salvar" at bounding box center [88, 140] width 24 height 11
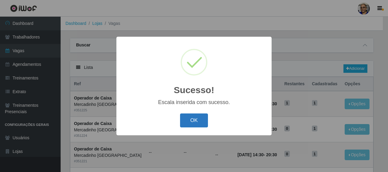
click at [190, 117] on button "OK" at bounding box center [194, 120] width 28 height 14
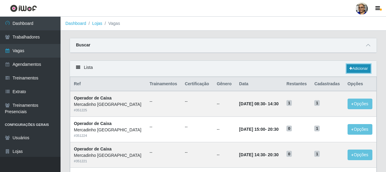
click at [361, 70] on link "Adicionar" at bounding box center [359, 68] width 24 height 8
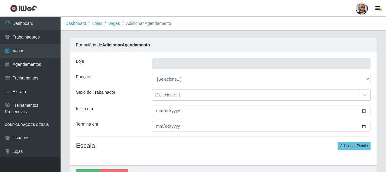
type input "Mercadinho [GEOGRAPHIC_DATA]"
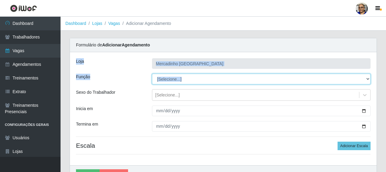
click at [171, 78] on select "[Selecione...] ASG ASG + ASG ++ Balconista de Açougue Balconista de Açougue + O…" at bounding box center [261, 79] width 219 height 11
click at [208, 78] on select "[Selecione...] ASG ASG + ASG ++ Balconista de Açougue Balconista de Açougue + O…" at bounding box center [261, 79] width 219 height 11
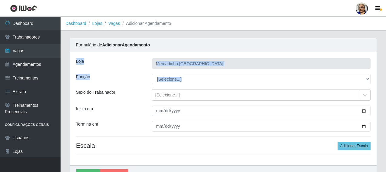
click at [131, 78] on div "Função" at bounding box center [109, 79] width 76 height 11
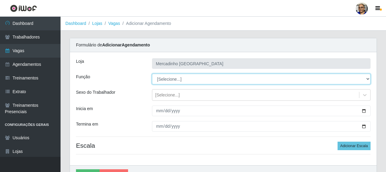
click at [193, 78] on select "[Selecione...] ASG ASG + ASG ++ Balconista de Açougue Balconista de Açougue + O…" at bounding box center [261, 79] width 219 height 11
select select "22"
click at [152, 74] on select "[Selecione...] ASG ASG + ASG ++ Balconista de Açougue Balconista de Açougue + O…" at bounding box center [261, 79] width 219 height 11
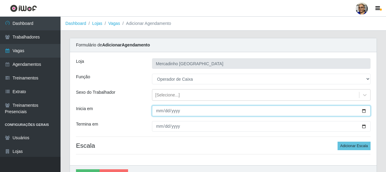
click at [365, 111] on input "Inicia em" at bounding box center [261, 110] width 219 height 11
drag, startPoint x: 365, startPoint y: 111, endPoint x: 361, endPoint y: 110, distance: 3.6
click at [365, 111] on input "Inicia em" at bounding box center [261, 110] width 219 height 11
type input "[DATE]"
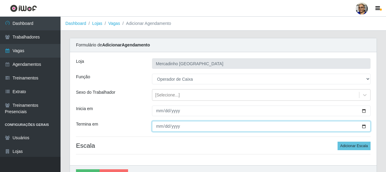
click at [364, 126] on input "Termina em" at bounding box center [261, 126] width 219 height 11
type input "[DATE]"
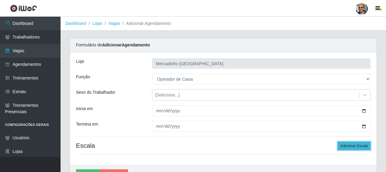
click at [349, 144] on button "Adicionar Escala" at bounding box center [354, 145] width 33 height 8
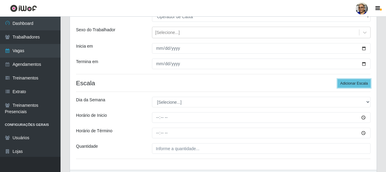
scroll to position [91, 0]
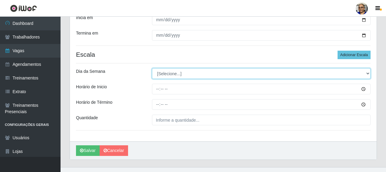
click at [172, 72] on select "[Selecione...] Segunda Terça Quarta Quinta Sexta Sábado Domingo" at bounding box center [261, 73] width 219 height 11
select select "5"
click at [152, 68] on select "[Selecione...] Segunda Terça Quarta Quinta Sexta Sábado Domingo" at bounding box center [261, 73] width 219 height 11
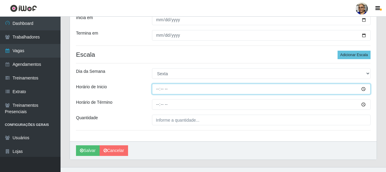
click at [156, 88] on input "Horário de Inicio" at bounding box center [261, 89] width 219 height 11
type input "14:30"
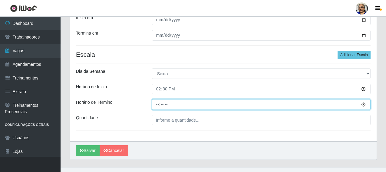
click at [159, 106] on input "Horário de Término" at bounding box center [261, 104] width 219 height 11
type input "20:30"
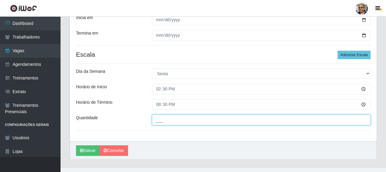
click at [205, 121] on input "___" at bounding box center [261, 119] width 219 height 11
type input "2__"
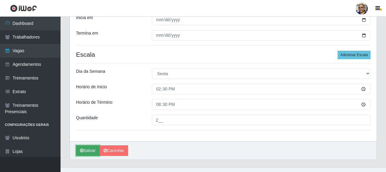
click at [91, 150] on button "Salvar" at bounding box center [88, 150] width 24 height 11
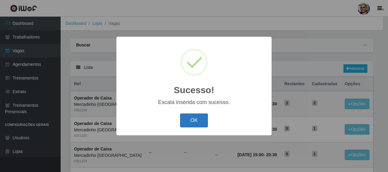
click at [191, 120] on button "OK" at bounding box center [194, 120] width 28 height 14
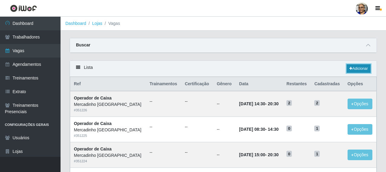
click at [356, 68] on link "Adicionar" at bounding box center [359, 68] width 24 height 8
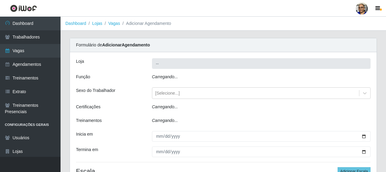
type input "Mercadinho [GEOGRAPHIC_DATA]"
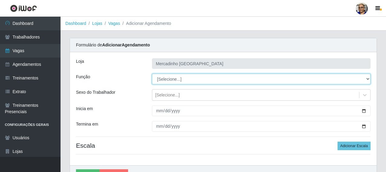
click at [166, 79] on select "[Selecione...] ASG ASG + ASG ++ Balconista de Açougue Balconista de Açougue + O…" at bounding box center [261, 79] width 219 height 11
click at [165, 79] on select "[Selecione...] ASG ASG + ASG ++ Balconista de Açougue Balconista de Açougue + O…" at bounding box center [261, 79] width 219 height 11
select select "72"
click at [152, 74] on select "[Selecione...] ASG ASG + ASG ++ Balconista de Açougue Balconista de Açougue + O…" at bounding box center [261, 79] width 219 height 11
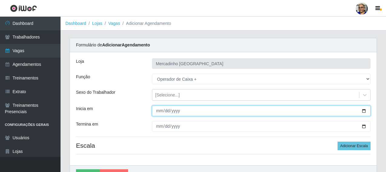
click at [364, 111] on input "Inicia em" at bounding box center [261, 110] width 219 height 11
drag, startPoint x: 364, startPoint y: 111, endPoint x: 355, endPoint y: 108, distance: 10.1
click at [364, 111] on input "Inicia em" at bounding box center [261, 110] width 219 height 11
type input "[DATE]"
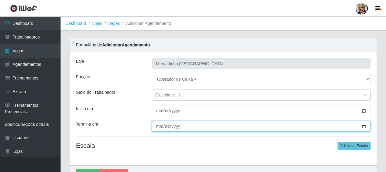
click at [363, 126] on input "Termina em" at bounding box center [261, 126] width 219 height 11
type input "[DATE]"
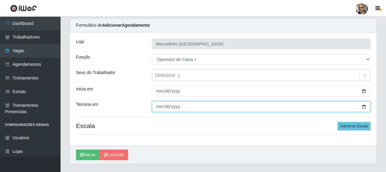
scroll to position [30, 0]
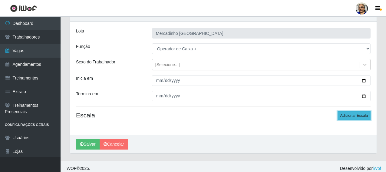
click at [347, 115] on button "Adicionar Escala" at bounding box center [354, 115] width 33 height 8
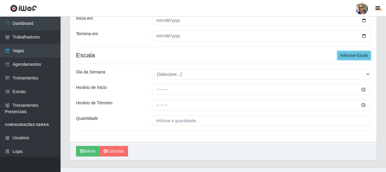
scroll to position [91, 0]
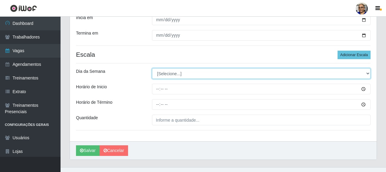
click at [169, 72] on select "[Selecione...] Segunda Terça Quarta Quinta Sexta Sábado Domingo" at bounding box center [261, 73] width 219 height 11
click at [162, 75] on select "[Selecione...] Segunda Terça Quarta Quinta Sexta Sábado Domingo" at bounding box center [261, 73] width 219 height 11
click at [163, 73] on select "[Selecione...] Segunda Terça Quarta Quinta Sexta Sábado Domingo" at bounding box center [261, 73] width 219 height 11
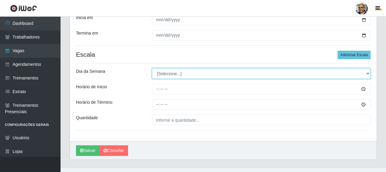
select select "6"
click at [152, 68] on select "[Selecione...] Segunda Terça Quarta Quinta Sexta Sábado Domingo" at bounding box center [261, 73] width 219 height 11
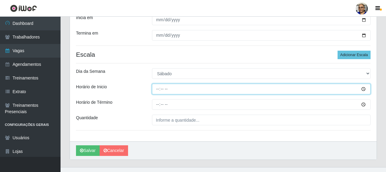
click at [158, 89] on input "Horário de Inicio" at bounding box center [261, 89] width 219 height 11
type input "08:00"
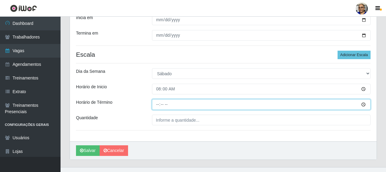
click at [158, 105] on input "Horário de Término" at bounding box center [261, 104] width 219 height 11
type input "14:00"
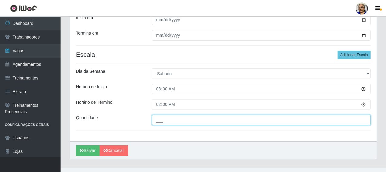
click at [207, 120] on input "___" at bounding box center [261, 119] width 219 height 11
type input "1__"
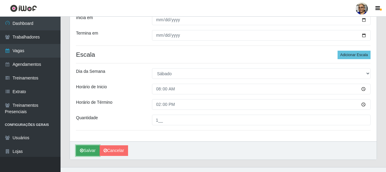
click at [95, 150] on button "Salvar" at bounding box center [88, 150] width 24 height 11
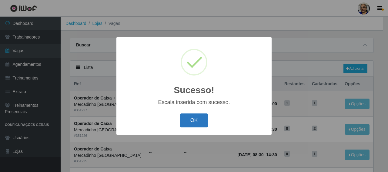
click at [200, 117] on button "OK" at bounding box center [194, 120] width 28 height 14
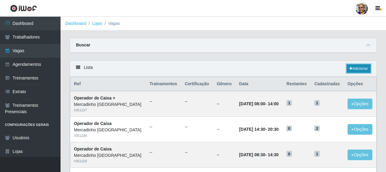
click at [360, 68] on link "Adicionar" at bounding box center [359, 68] width 24 height 8
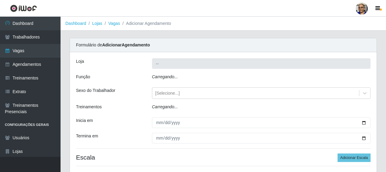
type input "Mercadinho [GEOGRAPHIC_DATA]"
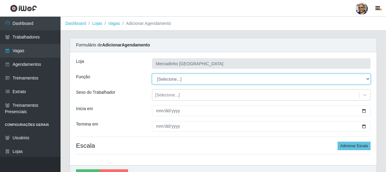
click at [176, 81] on select "[Selecione...] ASG ASG + ASG ++ Balconista de Açougue Balconista de Açougue + O…" at bounding box center [261, 79] width 219 height 11
select select "72"
click at [152, 74] on select "[Selecione...] ASG ASG + ASG ++ Balconista de Açougue Balconista de Açougue + O…" at bounding box center [261, 79] width 219 height 11
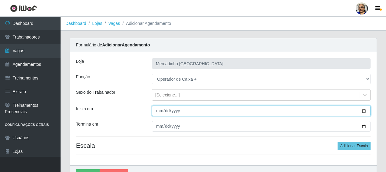
click at [363, 111] on input "Inicia em" at bounding box center [261, 110] width 219 height 11
type input "[DATE]"
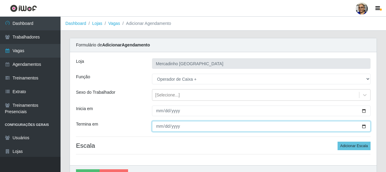
click at [364, 126] on input "Termina em" at bounding box center [261, 126] width 219 height 11
type input "[DATE]"
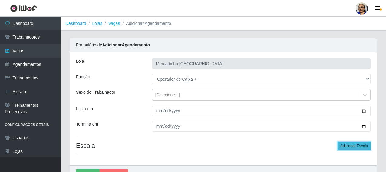
click at [348, 146] on button "Adicionar Escala" at bounding box center [354, 145] width 33 height 8
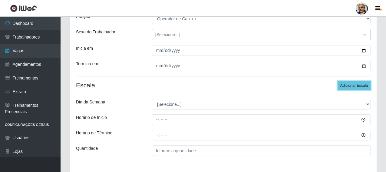
scroll to position [61, 0]
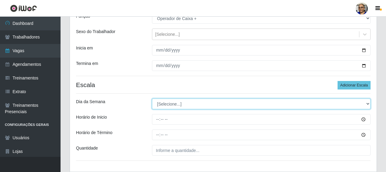
click at [167, 105] on select "[Selecione...] Segunda Terça Quarta Quinta Sexta Sábado Domingo" at bounding box center [261, 103] width 219 height 11
select select "6"
click at [152, 98] on select "[Selecione...] Segunda Terça Quarta Quinta Sexta Sábado Domingo" at bounding box center [261, 103] width 219 height 11
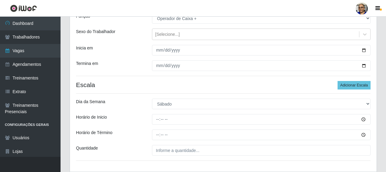
click at [163, 162] on div "[PERSON_NAME] [GEOGRAPHIC_DATA] Função [Selecione...] ASG ASG + ASG ++ Balconis…" at bounding box center [223, 82] width 307 height 180
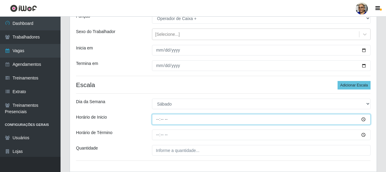
click at [158, 120] on input "Horário de Inicio" at bounding box center [261, 119] width 219 height 11
type input "10:00"
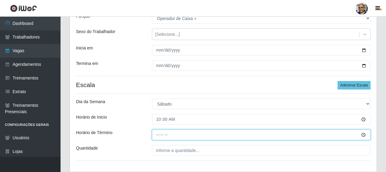
click at [158, 134] on input "Horário de Término" at bounding box center [261, 134] width 219 height 11
type input "15:00"
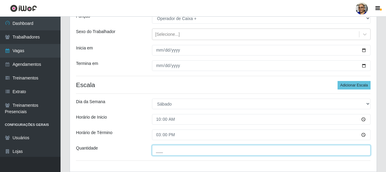
click at [205, 149] on input "___" at bounding box center [261, 150] width 219 height 11
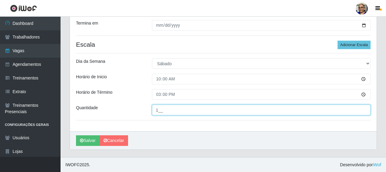
scroll to position [101, 0]
type input "1__"
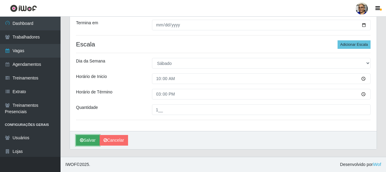
click at [92, 139] on button "Salvar" at bounding box center [88, 140] width 24 height 11
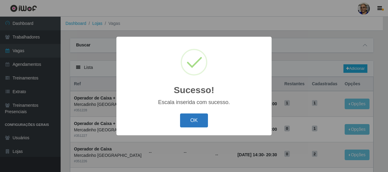
click at [203, 118] on button "OK" at bounding box center [194, 120] width 28 height 14
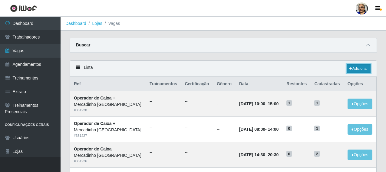
click at [363, 67] on link "Adicionar" at bounding box center [359, 68] width 24 height 8
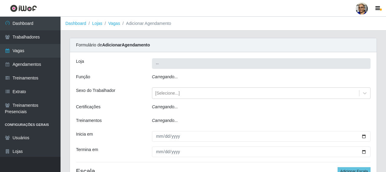
type input "Mercadinho [GEOGRAPHIC_DATA]"
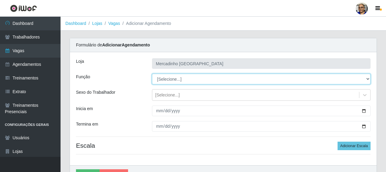
click at [176, 79] on select "[Selecione...] ASG ASG + ASG ++ Balconista de Açougue Balconista de Açougue + O…" at bounding box center [261, 79] width 219 height 11
drag, startPoint x: 176, startPoint y: 79, endPoint x: 161, endPoint y: 79, distance: 14.8
click at [176, 79] on select "[Selecione...] ASG ASG + ASG ++ Balconista de Açougue Balconista de Açougue + O…" at bounding box center [261, 79] width 219 height 11
click at [174, 77] on select "[Selecione...] ASG ASG + ASG ++ Balconista de Açougue Balconista de Açougue + O…" at bounding box center [261, 79] width 219 height 11
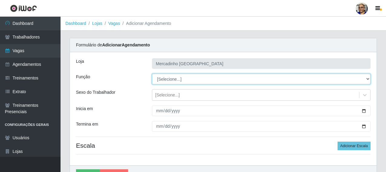
click at [174, 77] on select "[Selecione...] ASG ASG + ASG ++ Balconista de Açougue Balconista de Açougue + O…" at bounding box center [261, 79] width 219 height 11
click at [163, 79] on select "[Selecione...] ASG ASG + ASG ++ Balconista de Açougue Balconista de Açougue + O…" at bounding box center [261, 79] width 219 height 11
select select "72"
click at [152, 74] on select "[Selecione...] ASG ASG + ASG ++ Balconista de Açougue Balconista de Açougue + O…" at bounding box center [261, 79] width 219 height 11
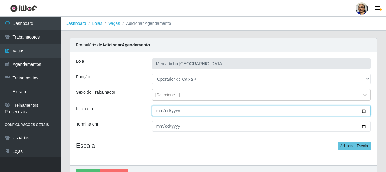
click at [364, 111] on input "Inicia em" at bounding box center [261, 110] width 219 height 11
type input "[DATE]"
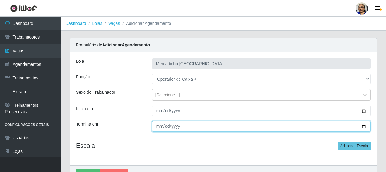
click at [364, 125] on input "Termina em" at bounding box center [261, 126] width 219 height 11
type input "[DATE]"
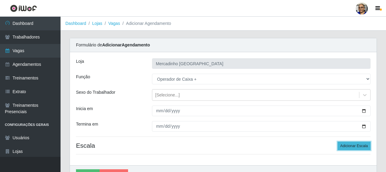
click at [347, 145] on button "Adicionar Escala" at bounding box center [354, 145] width 33 height 8
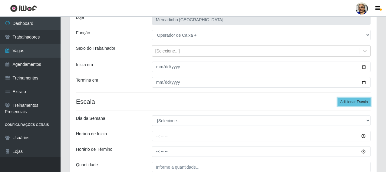
scroll to position [61, 0]
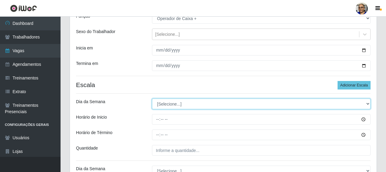
click at [182, 103] on select "[Selecione...] Segunda Terça Quarta Quinta Sexta Sábado Domingo" at bounding box center [261, 103] width 219 height 11
click at [166, 102] on select "[Selecione...] Segunda Terça Quarta Quinta Sexta Sábado Domingo" at bounding box center [261, 103] width 219 height 11
click at [171, 101] on select "[Selecione...] Segunda Terça Quarta Quinta Sexta Sábado Domingo" at bounding box center [261, 103] width 219 height 11
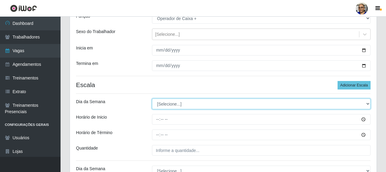
click at [171, 101] on select "[Selecione...] Segunda Terça Quarta Quinta Sexta Sábado Domingo" at bounding box center [261, 103] width 219 height 11
click at [175, 106] on select "[Selecione...] Segunda Terça Quarta Quinta Sexta Sábado Domingo" at bounding box center [261, 103] width 219 height 11
select select "6"
click at [152, 98] on select "[Selecione...] Segunda Terça Quarta Quinta Sexta Sábado Domingo" at bounding box center [261, 103] width 219 height 11
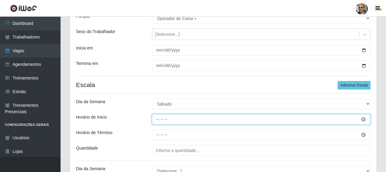
click at [155, 119] on input "Horário de Inicio" at bounding box center [261, 119] width 219 height 11
type input "14:30"
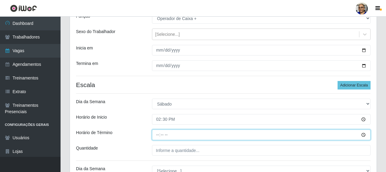
click at [157, 135] on input "Horário de Término" at bounding box center [261, 134] width 219 height 11
type input "20:30"
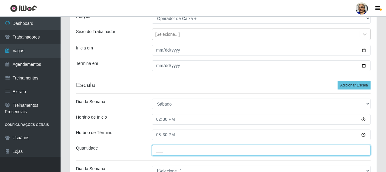
click at [204, 149] on input "___" at bounding box center [261, 150] width 219 height 11
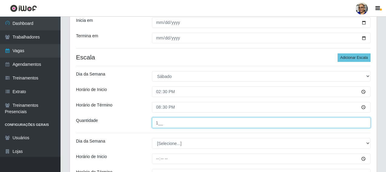
scroll to position [121, 0]
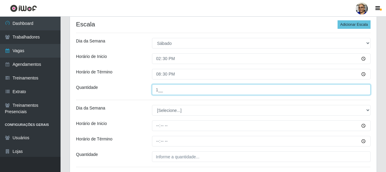
type input "1__"
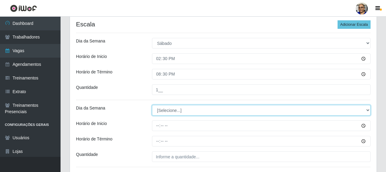
click at [165, 109] on select "[Selecione...] Segunda Terça Quarta Quinta Sexta Sábado Domingo" at bounding box center [261, 110] width 219 height 11
select select "6"
click at [152, 105] on select "[Selecione...] Segunda Terça Quarta Quinta Sexta Sábado Domingo" at bounding box center [261, 110] width 219 height 11
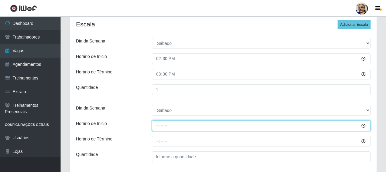
click at [157, 127] on input "Horário de Inicio" at bounding box center [261, 125] width 219 height 11
type input "15:00"
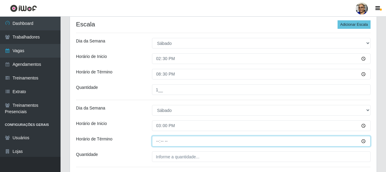
click at [158, 140] on input "Horário de Término" at bounding box center [261, 141] width 219 height 11
type input "20:30"
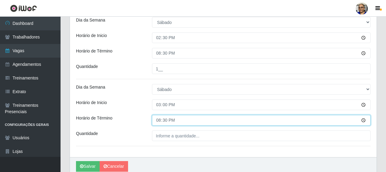
scroll to position [168, 0]
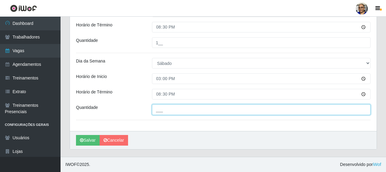
click at [208, 108] on input "___" at bounding box center [261, 109] width 219 height 11
type input "1__"
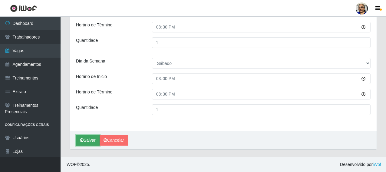
click at [93, 138] on button "Salvar" at bounding box center [88, 140] width 24 height 11
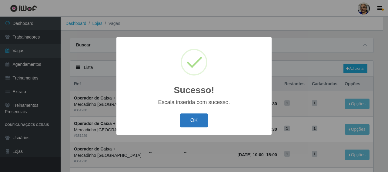
click at [200, 119] on button "OK" at bounding box center [194, 120] width 28 height 14
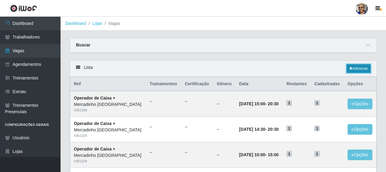
click at [357, 68] on link "Adicionar" at bounding box center [359, 68] width 24 height 8
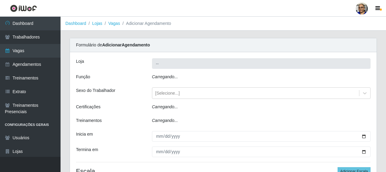
type input "Mercadinho [GEOGRAPHIC_DATA]"
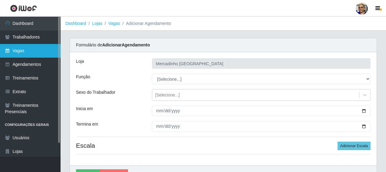
click at [21, 50] on link "Vagas" at bounding box center [30, 51] width 61 height 14
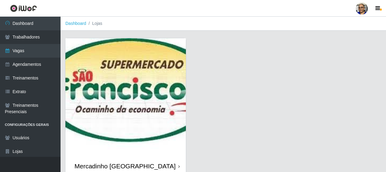
click at [133, 71] on img at bounding box center [125, 97] width 120 height 118
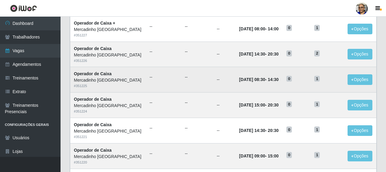
scroll to position [151, 0]
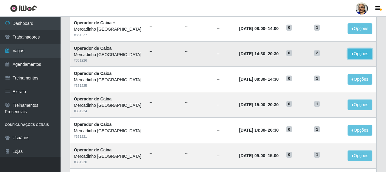
click at [358, 52] on button "Opções" at bounding box center [360, 53] width 25 height 11
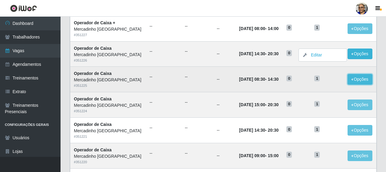
click at [358, 79] on button "Opções" at bounding box center [360, 79] width 25 height 11
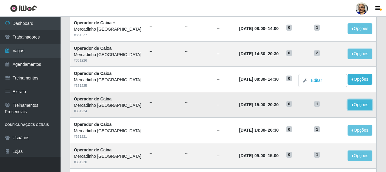
click at [357, 104] on button "Opções" at bounding box center [360, 104] width 25 height 11
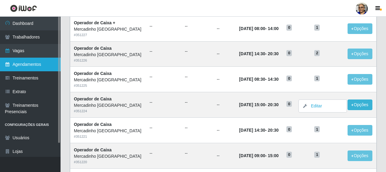
click at [21, 65] on link "Agendamentos" at bounding box center [30, 65] width 61 height 14
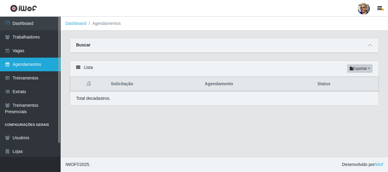
click at [37, 64] on link "Agendamentos" at bounding box center [30, 65] width 61 height 14
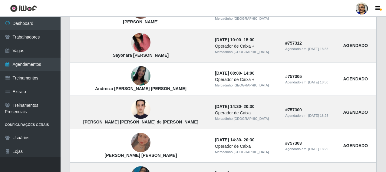
scroll to position [30, 0]
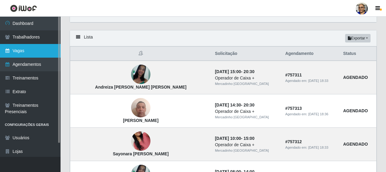
click at [20, 51] on link "Vagas" at bounding box center [30, 51] width 61 height 14
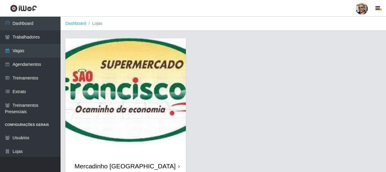
click at [151, 76] on img at bounding box center [125, 97] width 120 height 118
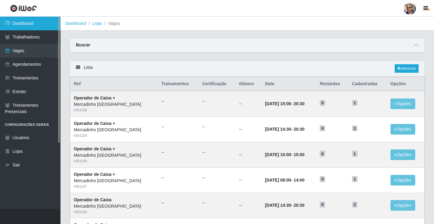
click at [44, 24] on link "Dashboard" at bounding box center [30, 24] width 61 height 14
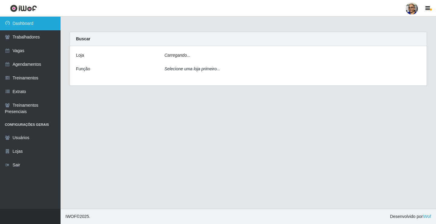
click at [44, 24] on link "Dashboard" at bounding box center [30, 24] width 61 height 14
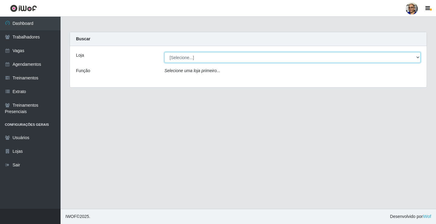
click at [417, 56] on select "[Selecione...] Mercadinho [GEOGRAPHIC_DATA]" at bounding box center [292, 57] width 256 height 11
click at [417, 58] on select "[Selecione...] Mercadinho [GEOGRAPHIC_DATA]" at bounding box center [292, 57] width 256 height 11
select select "345"
click at [164, 52] on select "[Selecione...] Mercadinho [GEOGRAPHIC_DATA]" at bounding box center [292, 57] width 256 height 11
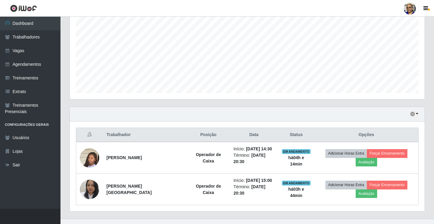
scroll to position [124, 0]
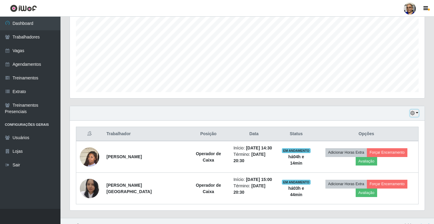
click at [418, 112] on button "button" at bounding box center [415, 113] width 8 height 7
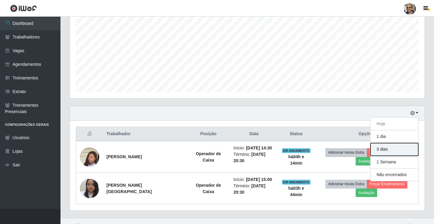
click at [398, 149] on button "3 dias" at bounding box center [395, 149] width 48 height 13
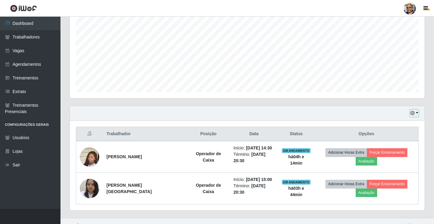
click at [417, 112] on button "button" at bounding box center [415, 113] width 8 height 7
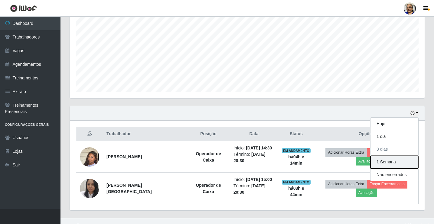
click at [407, 164] on button "1 Semana" at bounding box center [395, 162] width 48 height 13
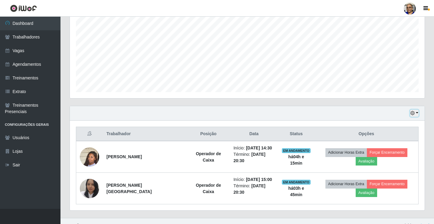
click at [417, 111] on button "button" at bounding box center [415, 113] width 8 height 7
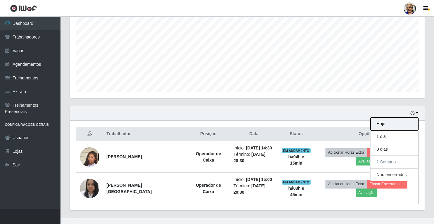
click at [395, 125] on button "Hoje" at bounding box center [395, 123] width 48 height 13
